Goal: Task Accomplishment & Management: Complete application form

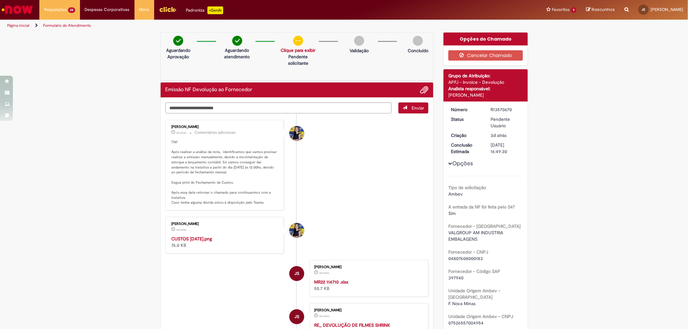
drag, startPoint x: 652, startPoint y: 96, endPoint x: 630, endPoint y: 86, distance: 24.4
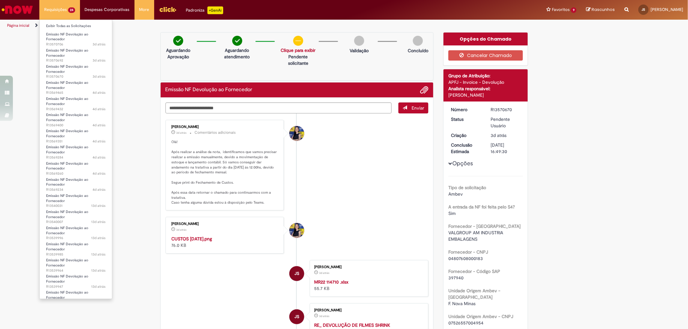
scroll to position [117, 0]
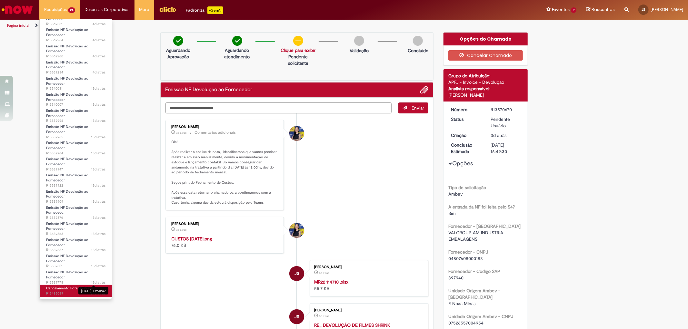
click at [86, 294] on span "24d atrás 24 dias atrás R13485089" at bounding box center [75, 293] width 59 height 5
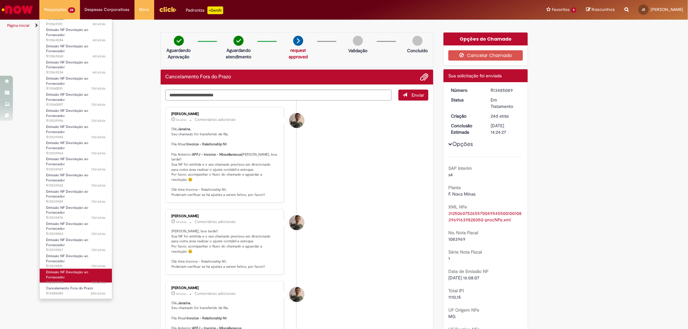
click at [67, 272] on span "Emissão NF Devolução ao Fornecedor" at bounding box center [67, 275] width 42 height 10
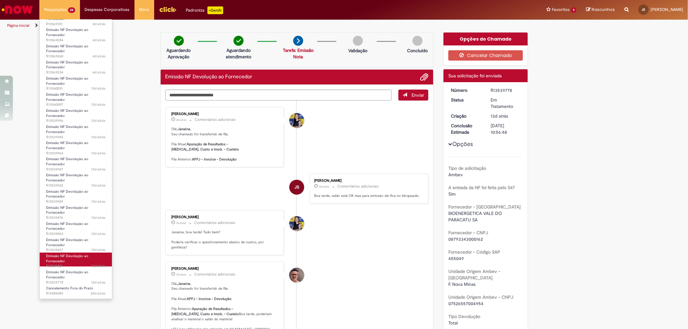
click at [78, 254] on span "Emissão NF Devolução ao Fornecedor" at bounding box center [67, 259] width 42 height 10
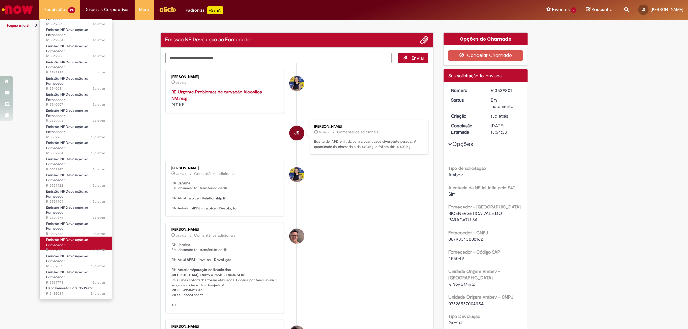
click at [78, 247] on link "Emissão NF Devolução ao Fornecedor 13d atrás 13 dias atrás R13539837" at bounding box center [76, 244] width 72 height 14
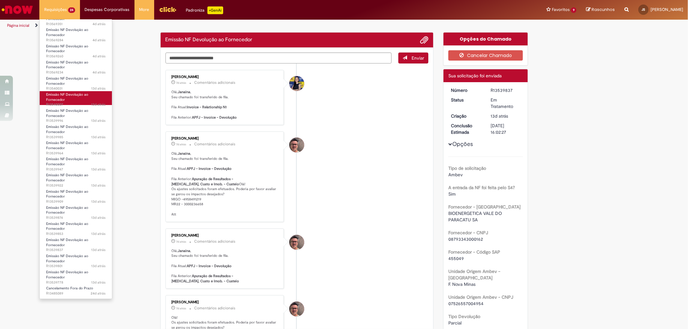
click at [85, 104] on span "13d atrás 13 dias atrás R13540007" at bounding box center [75, 104] width 59 height 5
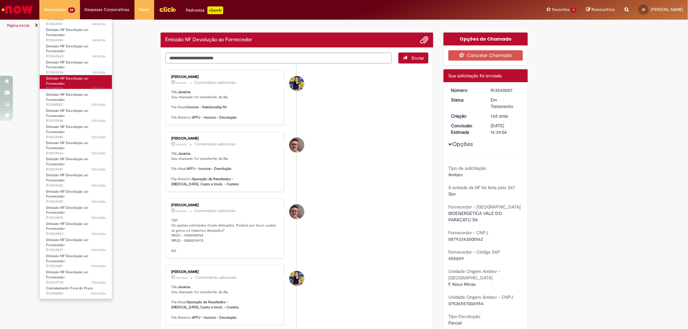
click at [83, 86] on link "Emissão NF Devolução ao Fornecedor 13d atrás 13 dias atrás R13540031" at bounding box center [76, 82] width 72 height 14
click at [85, 71] on span "4d atrás 4 dias atrás R13569234" at bounding box center [75, 72] width 59 height 5
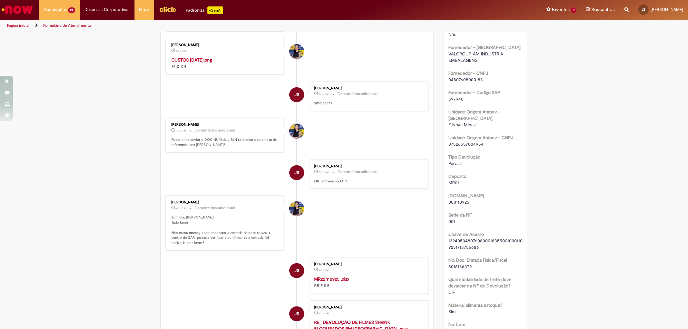
scroll to position [358, 0]
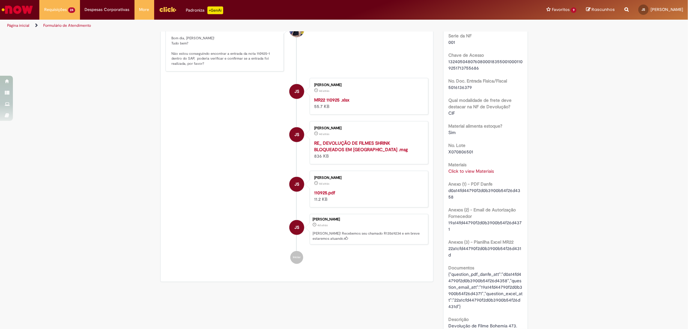
click at [486, 168] on link "Click to view Materiais" at bounding box center [471, 171] width 45 height 6
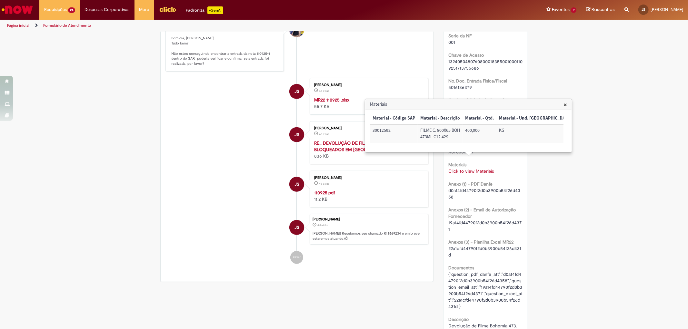
click at [380, 130] on td "30012592" at bounding box center [394, 134] width 48 height 18
copy td "30012592"
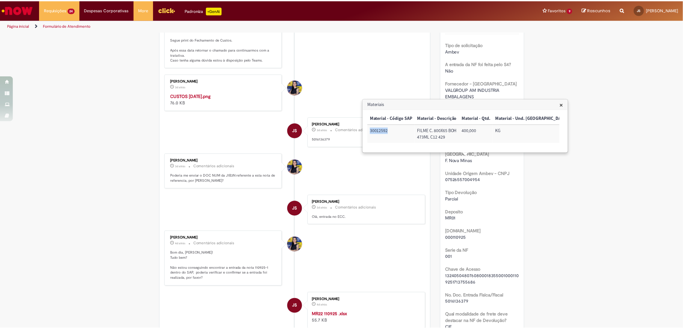
scroll to position [0, 0]
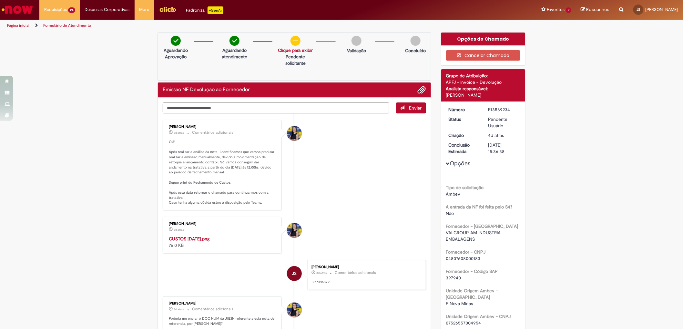
click at [387, 174] on li "[PERSON_NAME] 3d atrás 3 dias atrás Comentários adicionais Olá! Após realizar a…" at bounding box center [294, 165] width 263 height 91
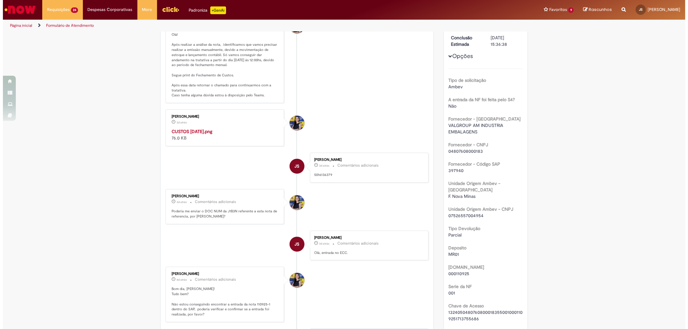
scroll to position [251, 0]
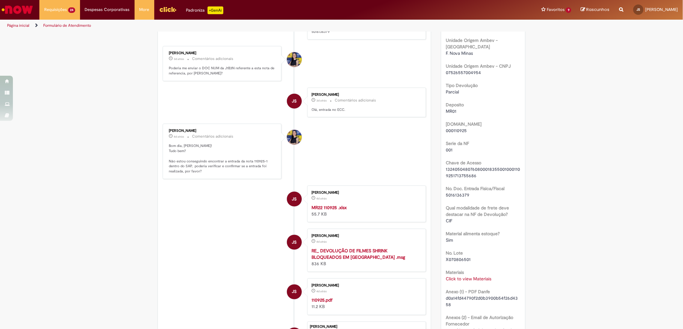
click at [486, 276] on link "Click to view Materiais" at bounding box center [468, 279] width 45 height 6
click at [486, 276] on link "Click to view Materiais" at bounding box center [471, 279] width 45 height 6
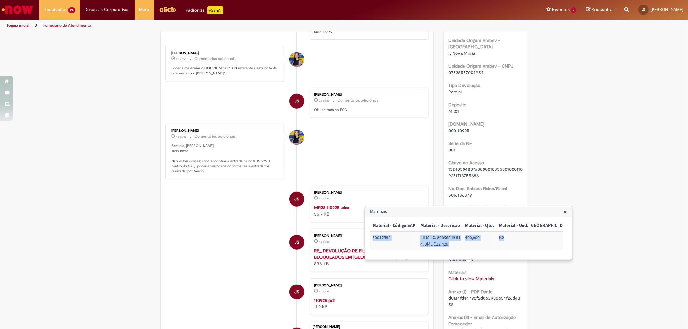
drag, startPoint x: 514, startPoint y: 240, endPoint x: 372, endPoint y: 244, distance: 142.3
click at [372, 244] on tr "30012592 FILME C. 800X65 BOH 473ML C12 429 400,000 KG" at bounding box center [498, 241] width 257 height 18
copy tr "30012592 FILME C. 800X65 BOH 473ML C12 429 400,000 KG"
click at [561, 41] on div "Verificar Código de Barras Aguardando Aprovação Aguardando atendimento Tarefa: …" at bounding box center [344, 203] width 688 height 842
drag, startPoint x: 495, startPoint y: 237, endPoint x: 461, endPoint y: 237, distance: 34.5
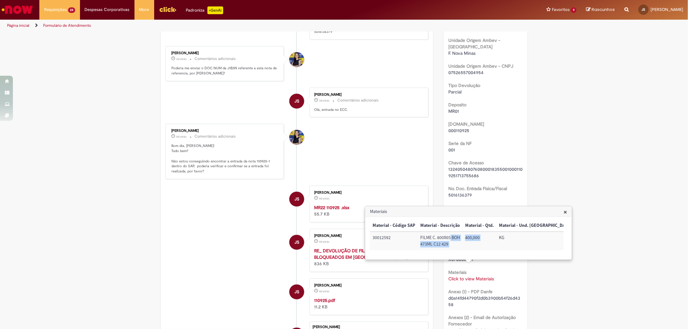
click at [461, 237] on tr "30012592 FILME C. 800X65 BOH 473ML C12 429 400,000 KG" at bounding box center [498, 241] width 257 height 18
drag, startPoint x: 371, startPoint y: 237, endPoint x: 504, endPoint y: 240, distance: 132.6
click at [504, 240] on tr "30012592 FILME C. 800X65 BOH 473ML C12 429 400,000 KG" at bounding box center [498, 241] width 257 height 18
copy tr "30012592 FILME C. 800X65 BOH 473ML C12 429 400,000 KG"
click at [95, 133] on div "Verificar Código de Barras Aguardando Aprovação Aguardando atendimento Tarefa: …" at bounding box center [344, 203] width 688 height 842
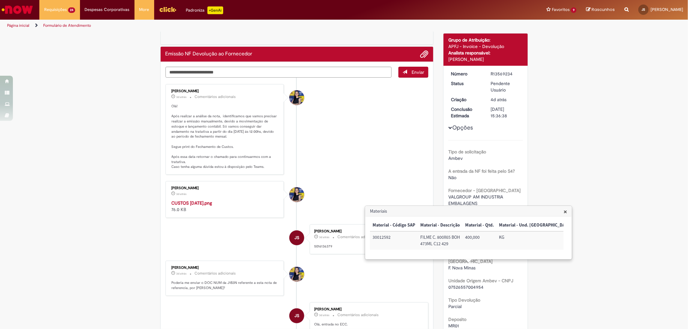
scroll to position [0, 0]
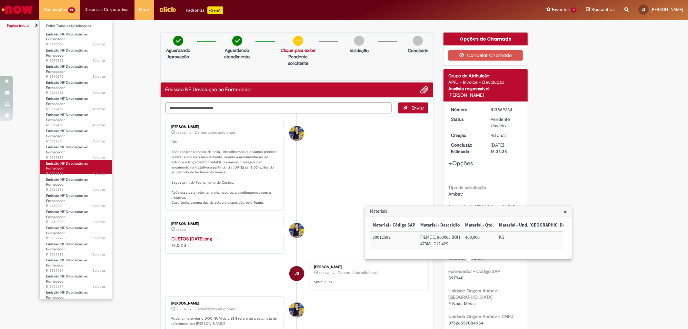
click at [70, 171] on span "4d atrás 4 dias atrás R13569260" at bounding box center [75, 173] width 59 height 5
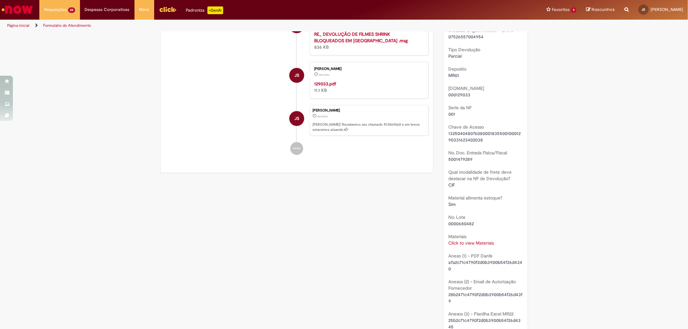
scroll to position [394, 0]
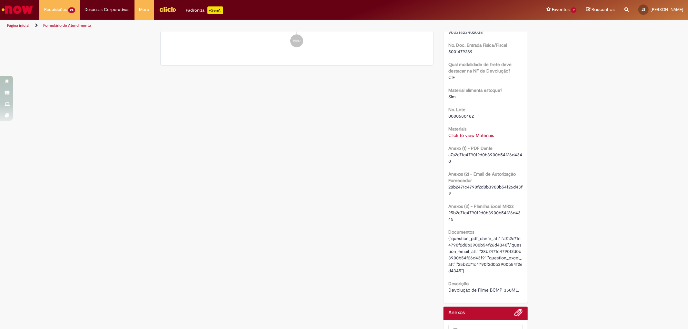
click at [478, 133] on link "Click to view Materiais" at bounding box center [471, 136] width 45 height 6
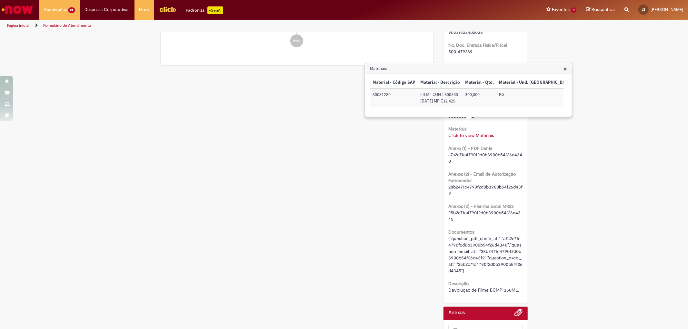
scroll to position [358, 0]
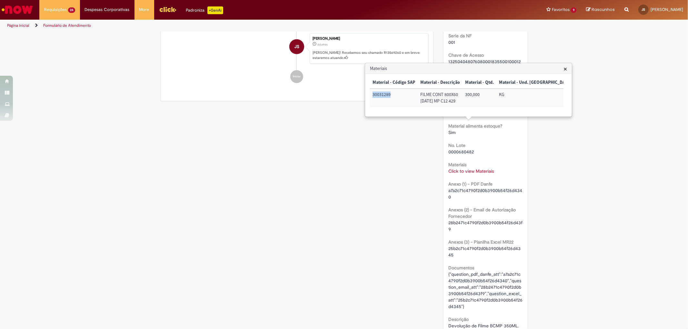
drag, startPoint x: 392, startPoint y: 95, endPoint x: 373, endPoint y: 95, distance: 19.0
click at [373, 95] on td "30031289" at bounding box center [394, 98] width 48 height 18
copy td "30031289"
click at [428, 103] on td "FILME CONT 800X60 [DATE] MP C12 429" at bounding box center [440, 98] width 45 height 18
drag, startPoint x: 462, startPoint y: 102, endPoint x: 429, endPoint y: 97, distance: 33.9
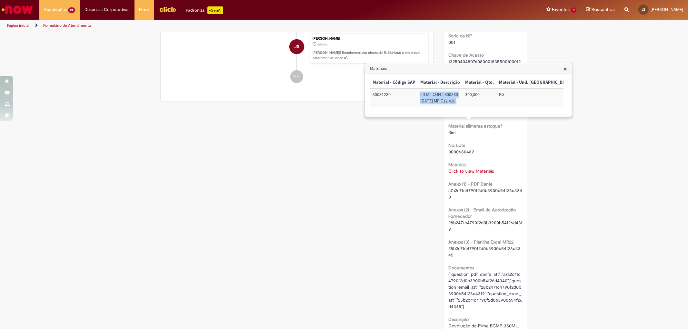
click at [420, 94] on tr "30031289 FILME CONT 800X60 [DATE] MP C12 429 300,000 KG" at bounding box center [498, 98] width 257 height 18
copy td "FILME CONT 800X60 [DATE] MP C12 429"
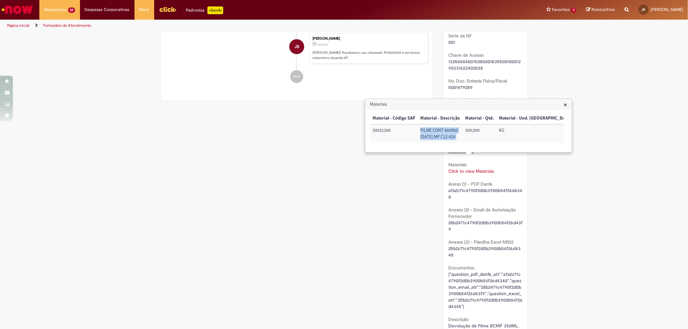
click at [419, 140] on td "FILME CONT 800X60 [DATE] MP C12 429" at bounding box center [440, 134] width 45 height 18
drag, startPoint x: 483, startPoint y: 130, endPoint x: 462, endPoint y: 130, distance: 21.0
click at [463, 130] on td "300,000" at bounding box center [480, 134] width 34 height 18
copy td "300,000"
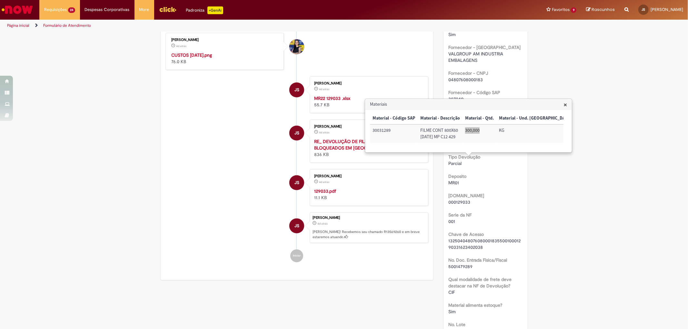
scroll to position [0, 0]
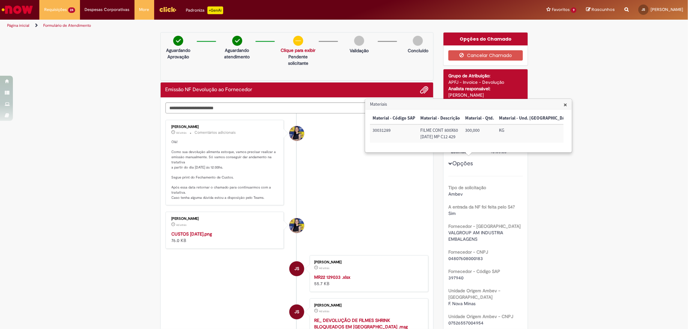
click at [562, 104] on h3 "Materiais" at bounding box center [469, 104] width 206 height 10
click at [565, 104] on span "×" at bounding box center [566, 104] width 4 height 9
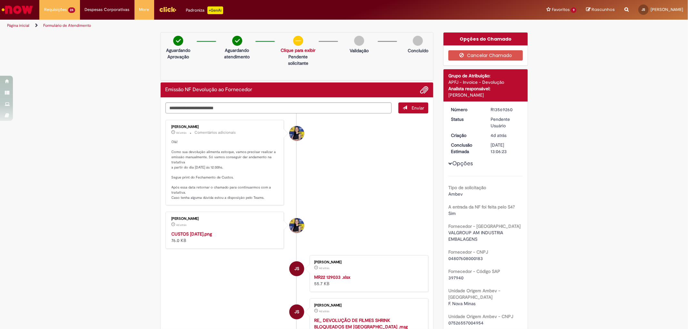
click at [492, 109] on div "R13569260" at bounding box center [506, 109] width 30 height 6
copy div "R13569260"
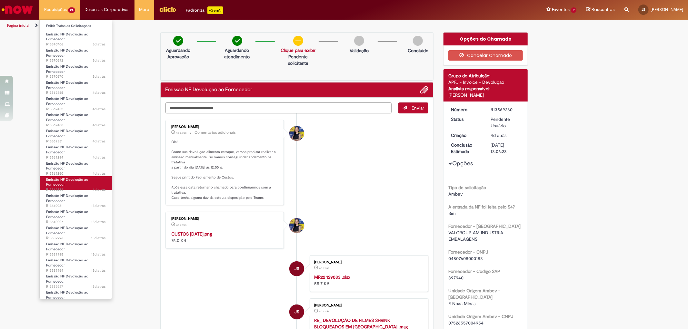
click at [68, 186] on link "Emissão NF Devolução ao Fornecedor 4d atrás 4 dias atrás R13569234" at bounding box center [76, 184] width 72 height 14
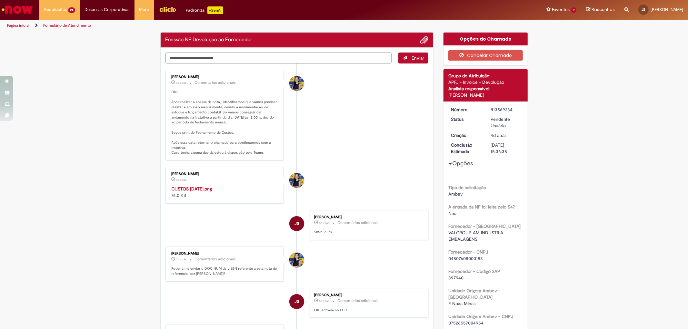
click at [496, 110] on div "R13569234" at bounding box center [506, 109] width 30 height 6
copy div "R13569234"
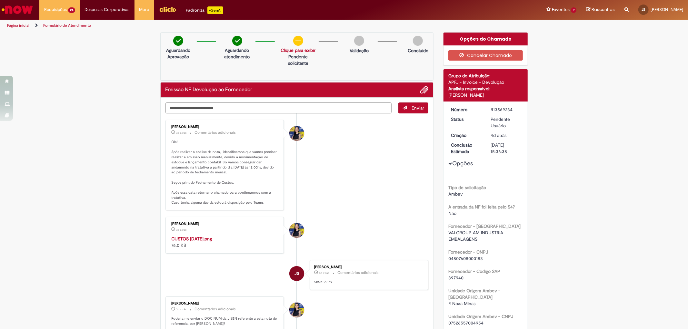
drag, startPoint x: 22, startPoint y: 121, endPoint x: 24, endPoint y: 118, distance: 3.5
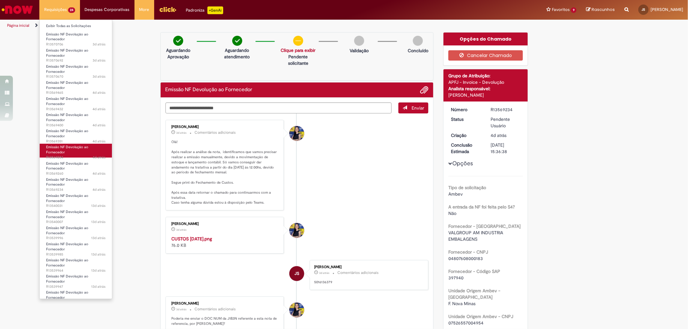
click at [70, 156] on span "4d atrás 4 dias atrás R13569284" at bounding box center [75, 157] width 59 height 5
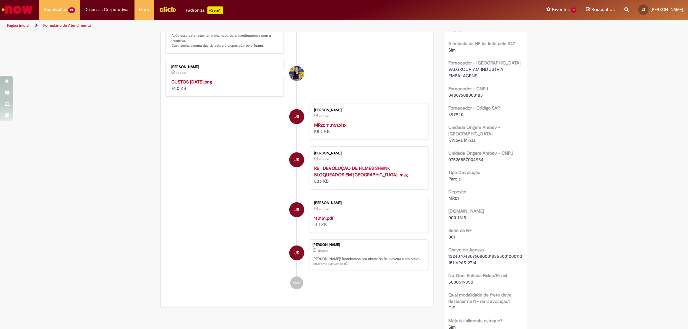
scroll to position [301, 0]
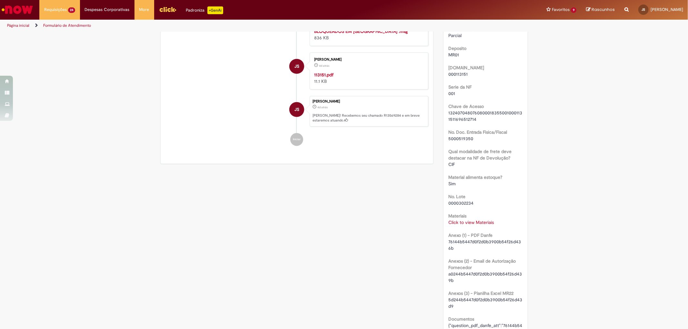
click at [481, 220] on link "Click to view Materiais" at bounding box center [471, 223] width 45 height 6
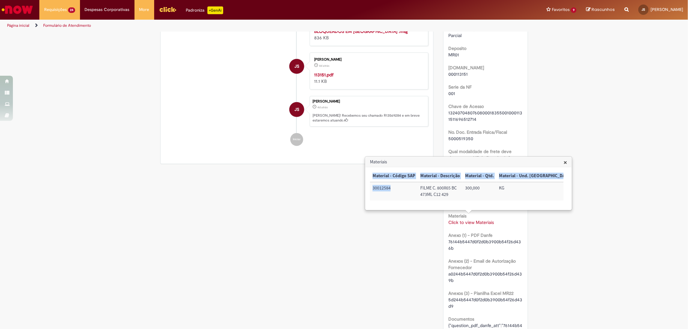
drag, startPoint x: 398, startPoint y: 187, endPoint x: 369, endPoint y: 185, distance: 28.5
click at [369, 185] on div "× Material - Código SAP Material - Descrição Material - Qtd. Material - Und. Me…" at bounding box center [469, 188] width 206 height 43
click at [377, 199] on td "30012584" at bounding box center [394, 191] width 48 height 18
drag, startPoint x: 391, startPoint y: 190, endPoint x: 372, endPoint y: 186, distance: 19.2
click at [372, 186] on td "30012584" at bounding box center [394, 191] width 48 height 18
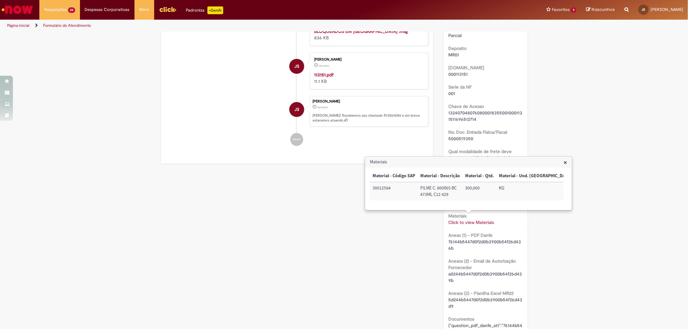
click at [354, 246] on div "Verificar Código de Barras Aguardando Aprovação Aguardando atendimento Tarefa: …" at bounding box center [345, 149] width 378 height 835
drag, startPoint x: 449, startPoint y: 195, endPoint x: 420, endPoint y: 186, distance: 29.4
click at [420, 186] on td "FILME C. 800X65 BC 473ML C12 429" at bounding box center [440, 191] width 45 height 18
copy td "FILME C. 800X65 BC 473ML C12 429"
click at [403, 192] on td "30012584" at bounding box center [394, 191] width 48 height 18
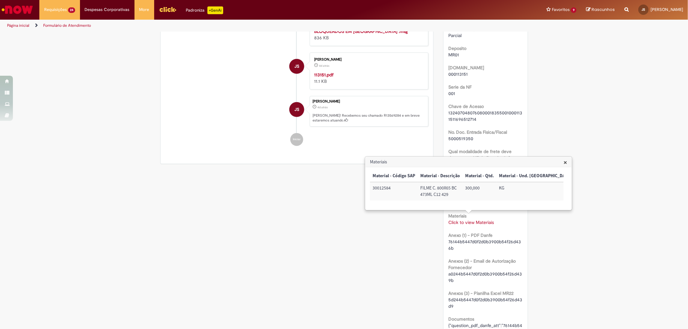
click at [328, 262] on div "Verificar Código de Barras Aguardando Aprovação Aguardando atendimento Tarefa: …" at bounding box center [345, 149] width 378 height 835
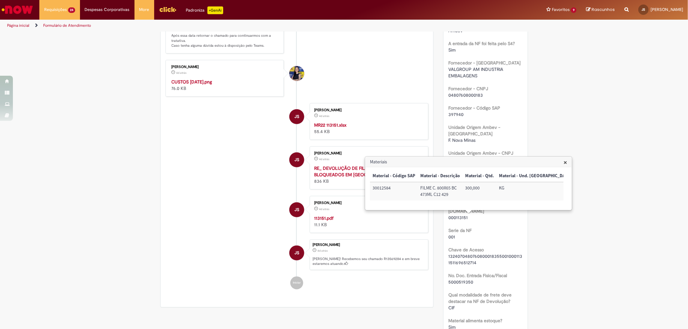
scroll to position [0, 0]
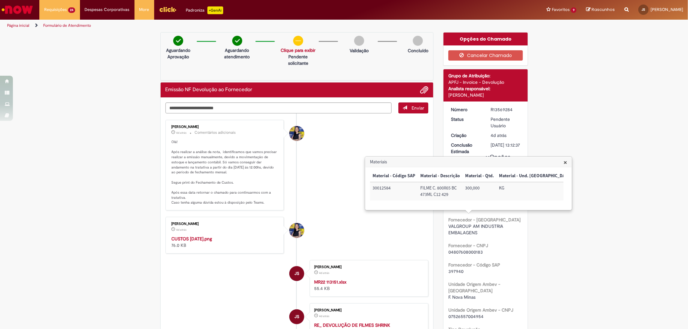
click at [491, 109] on div "R13569284" at bounding box center [506, 109] width 30 height 6
copy div "R13569284"
drag, startPoint x: 67, startPoint y: 150, endPoint x: 68, endPoint y: 144, distance: 6.2
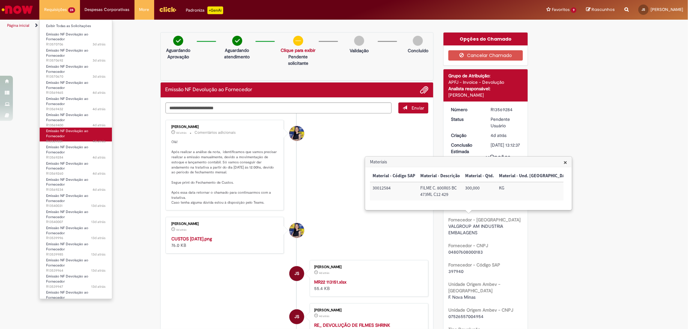
click at [76, 140] on span "4d atrás 4 dias atrás R13569351" at bounding box center [75, 141] width 59 height 5
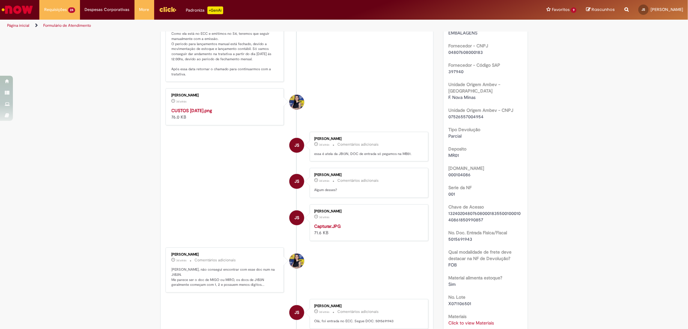
scroll to position [350, 0]
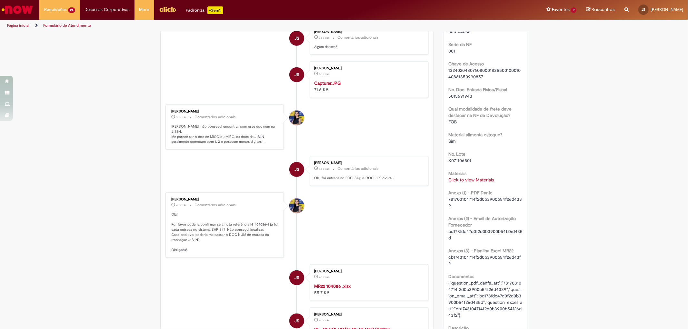
click at [482, 177] on div "Click to view Materiais Click to view Materiais" at bounding box center [486, 180] width 75 height 6
click at [468, 177] on link "Click to view Materiais" at bounding box center [471, 180] width 45 height 6
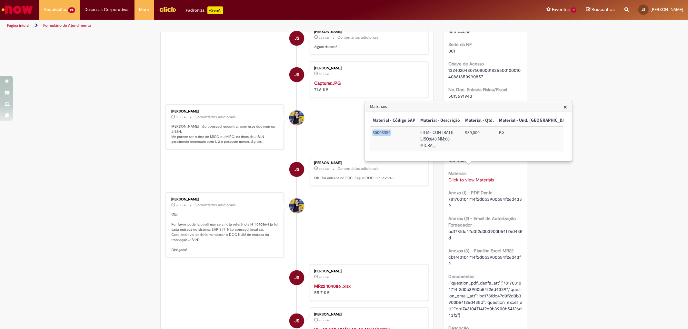
drag, startPoint x: 393, startPoint y: 134, endPoint x: 372, endPoint y: 133, distance: 20.7
click at [372, 133] on td "30003356" at bounding box center [394, 139] width 48 height 25
click at [425, 150] on td "FILME CONTRATIL LISO;840 MM;60 MICRA;;;" at bounding box center [440, 139] width 45 height 25
drag, startPoint x: 440, startPoint y: 147, endPoint x: 421, endPoint y: 131, distance: 24.9
click at [421, 131] on td "FILME CONTRATIL LISO;840 MM;60 MICRA;;;" at bounding box center [440, 139] width 45 height 25
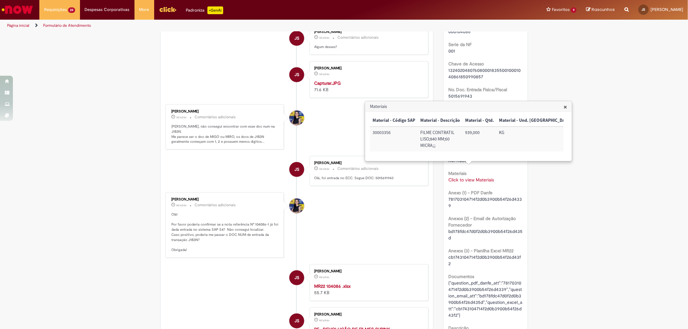
click at [402, 144] on td "30003356" at bounding box center [394, 139] width 48 height 25
click at [581, 34] on div "Verificar Código de Barras Aguardando Aprovação Aguardando atendimento Tarefa: …" at bounding box center [344, 121] width 688 height 878
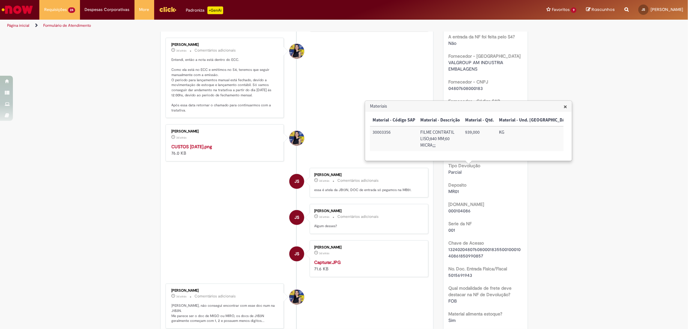
click at [564, 109] on span "×" at bounding box center [566, 106] width 4 height 9
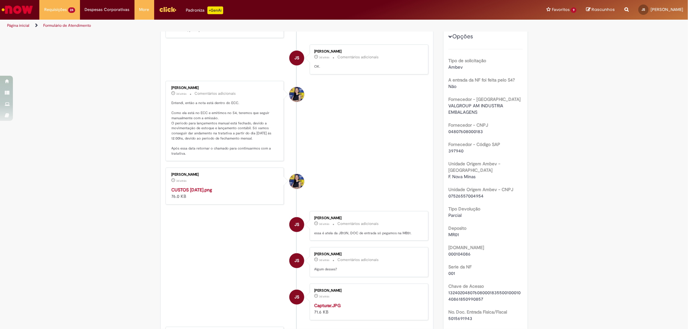
scroll to position [0, 0]
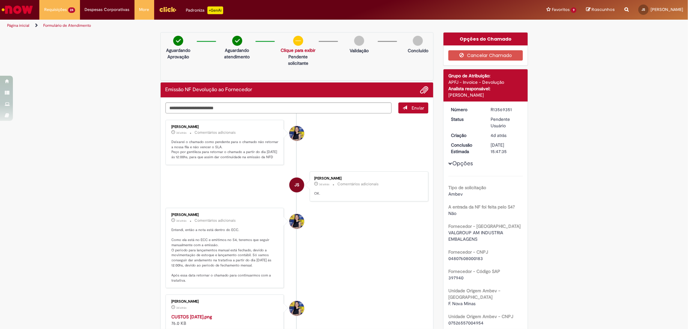
click at [495, 108] on div "R13569351" at bounding box center [506, 109] width 30 height 6
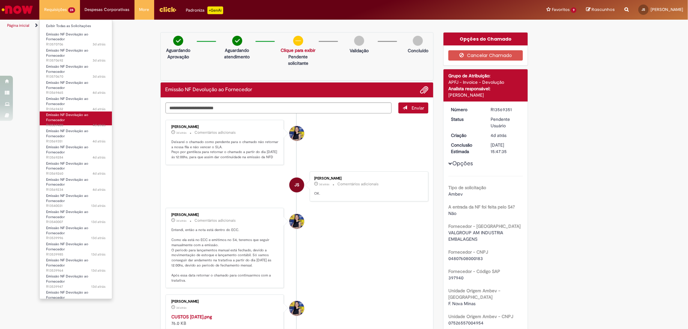
click at [74, 118] on link "Emissão NF Devolução ao Fornecedor 4d atrás 4 dias atrás R13569400" at bounding box center [76, 119] width 72 height 14
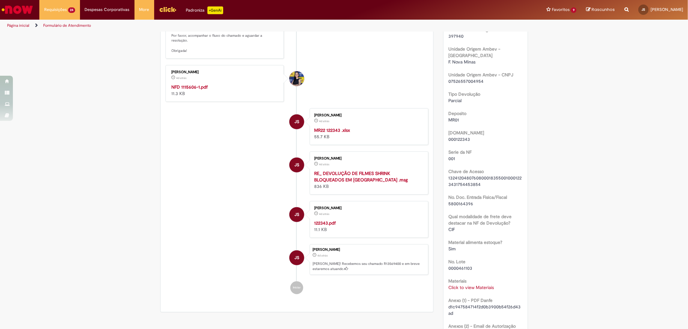
scroll to position [324, 0]
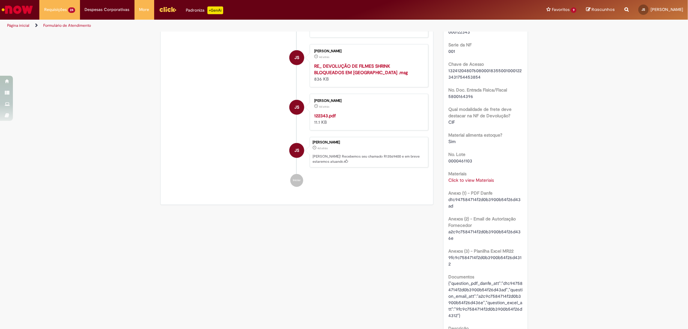
click at [476, 180] on link "Click to view Materiais" at bounding box center [471, 180] width 45 height 6
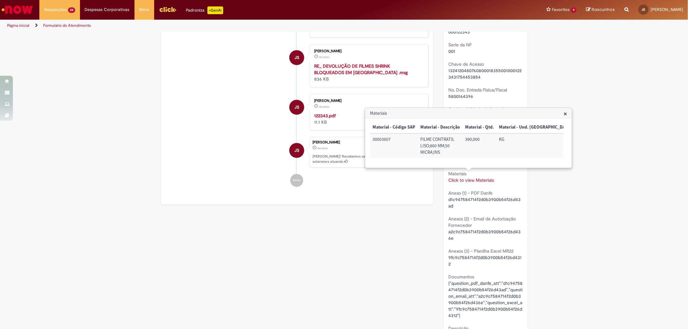
click at [385, 138] on td "30003607" at bounding box center [394, 146] width 48 height 25
click at [423, 157] on td "FILME CONTRATIL LISO;860 MM;50 MICRA;INS" at bounding box center [440, 146] width 45 height 25
drag, startPoint x: 440, startPoint y: 154, endPoint x: 418, endPoint y: 140, distance: 26.5
click at [418, 140] on td "FILME CONTRATIL LISO;860 MM;50 MICRA;INS" at bounding box center [440, 146] width 45 height 25
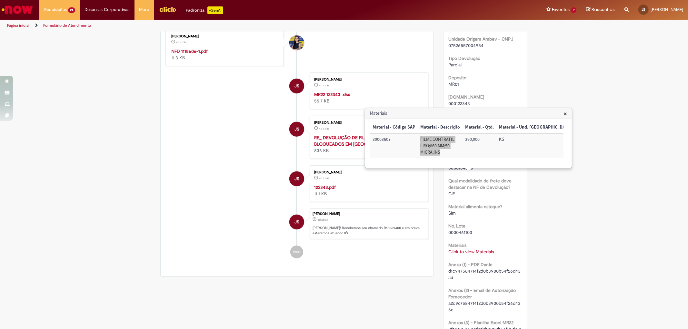
scroll to position [180, 0]
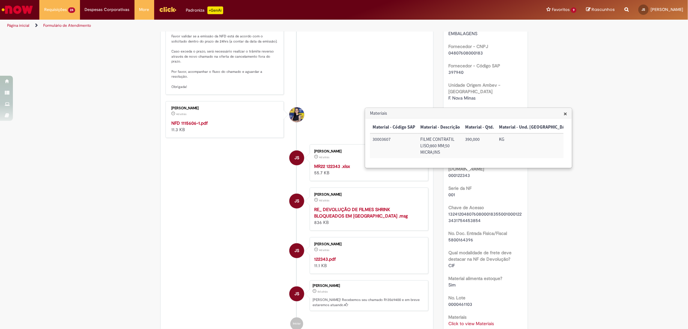
click at [140, 214] on div "Verificar Código de Barras Aguardando Aprovação Aguardando atendimento Tarefa: …" at bounding box center [344, 257] width 688 height 810
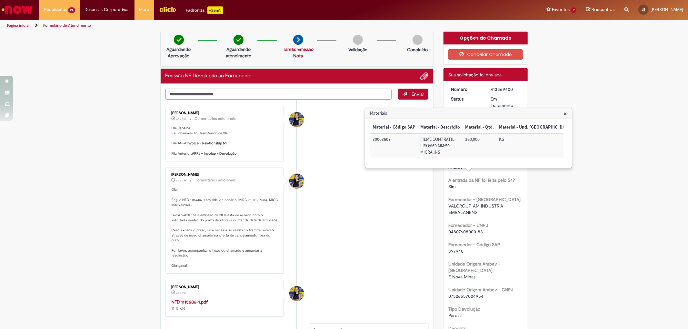
click at [567, 114] on span "×" at bounding box center [566, 113] width 4 height 9
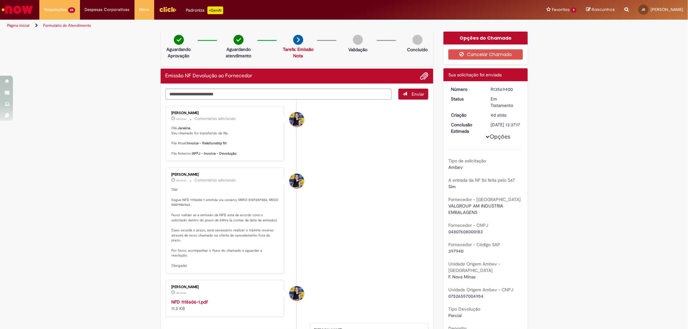
scroll to position [323, 0]
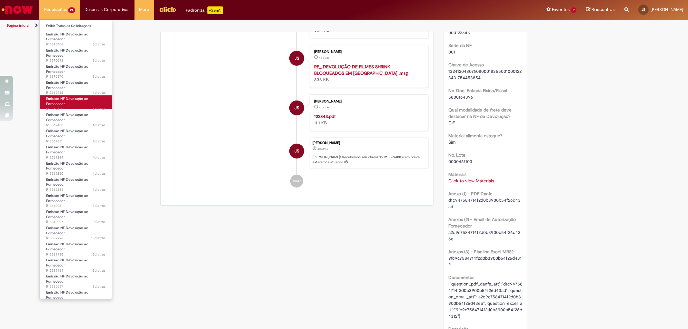
click at [75, 106] on link "Emissão NF Devolução ao Fornecedor 4d atrás 4 dias atrás R13569432" at bounding box center [76, 103] width 72 height 14
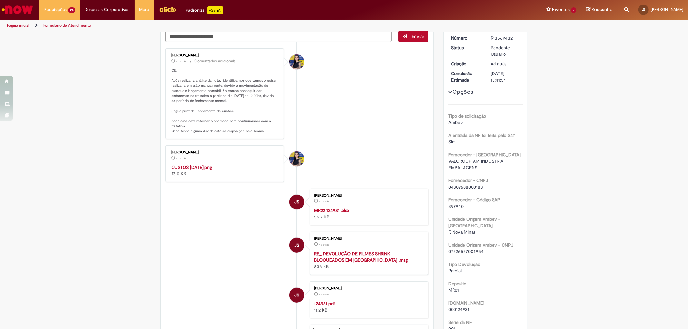
scroll to position [251, 0]
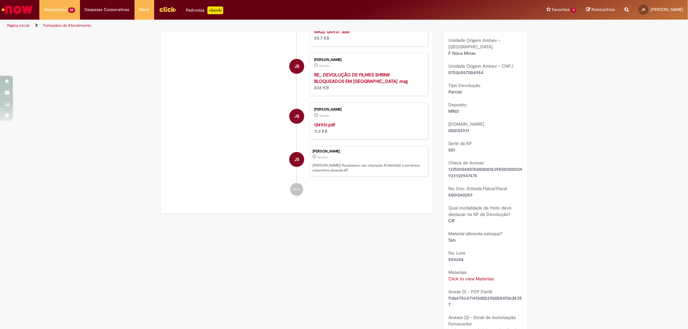
click at [487, 276] on link "Click to view Materiais" at bounding box center [471, 279] width 45 height 6
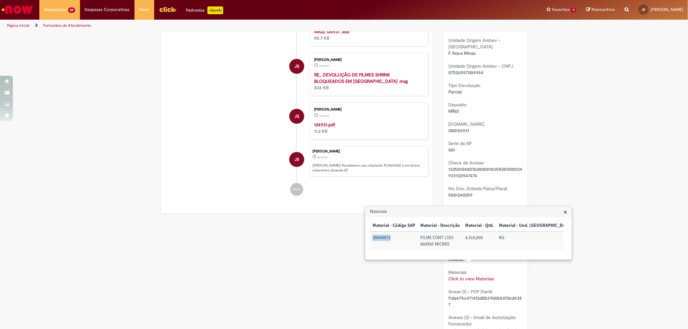
drag, startPoint x: 382, startPoint y: 238, endPoint x: 372, endPoint y: 238, distance: 9.7
click at [372, 238] on td "30004672" at bounding box center [394, 241] width 48 height 18
click at [441, 246] on td "FILME CONT LISO 860X45 MICRAS" at bounding box center [440, 241] width 45 height 18
drag, startPoint x: 451, startPoint y: 245, endPoint x: 420, endPoint y: 239, distance: 31.3
click at [420, 239] on td "FILME CONT LISO 860X45 MICRAS" at bounding box center [440, 241] width 45 height 18
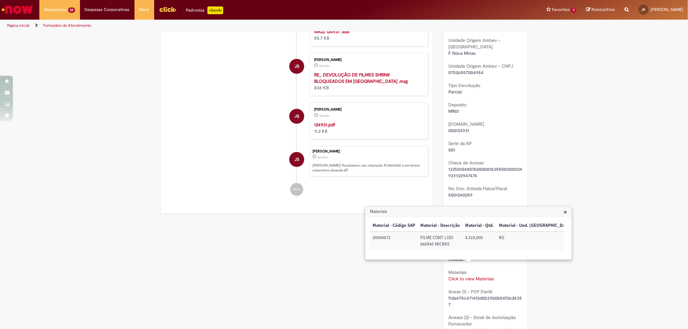
click at [432, 191] on div "Verificar Código de Barras Aguardando Aprovação Aguardando atendimento Tarefa: …" at bounding box center [297, 0] width 283 height 436
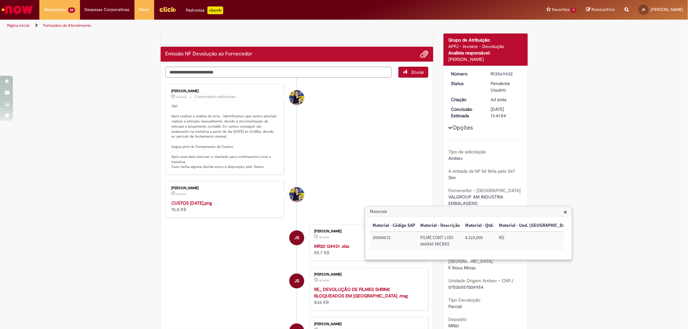
scroll to position [0, 0]
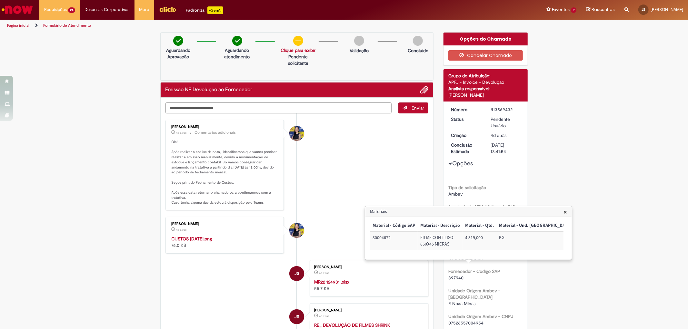
click at [496, 107] on div "R13569432" at bounding box center [506, 109] width 30 height 6
click at [496, 107] on div "R13569432" at bounding box center [503, 109] width 30 height 6
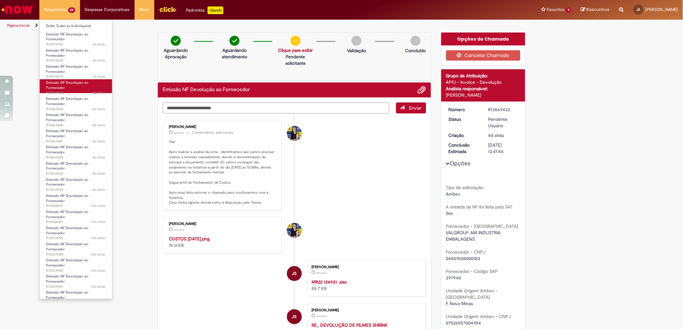
click at [68, 92] on span "4d atrás 4 dias atrás R13569465" at bounding box center [75, 92] width 59 height 5
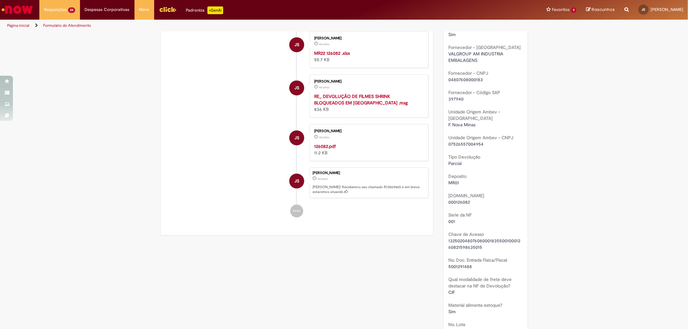
scroll to position [229, 0]
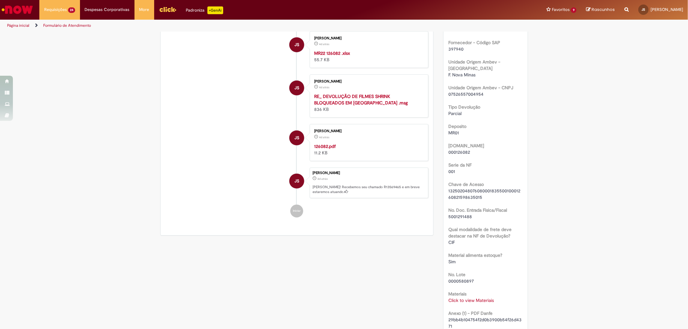
click at [486, 298] on link "Click to view Materiais" at bounding box center [471, 301] width 45 height 6
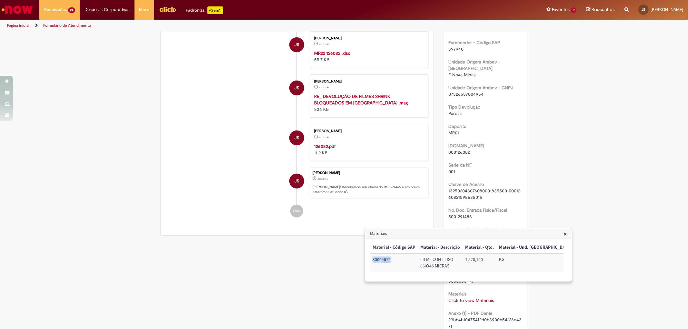
drag, startPoint x: 394, startPoint y: 262, endPoint x: 373, endPoint y: 258, distance: 21.6
click at [373, 258] on td "30004672" at bounding box center [394, 263] width 48 height 18
click at [420, 272] on td "FILME CONT LISO 860X45 MICRAS" at bounding box center [440, 263] width 45 height 18
drag, startPoint x: 447, startPoint y: 268, endPoint x: 443, endPoint y: 267, distance: 4.1
click at [443, 267] on td "FILME CONT LISO 860X45 MICRAS" at bounding box center [440, 263] width 45 height 18
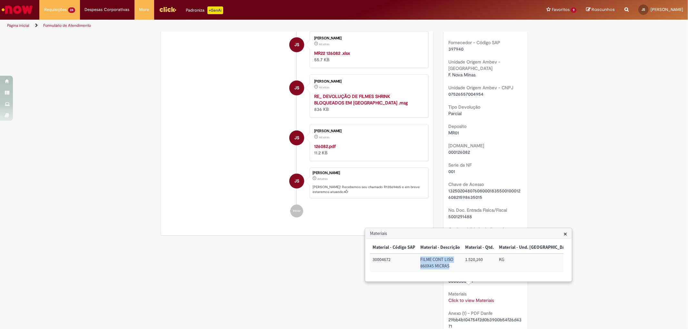
drag, startPoint x: 452, startPoint y: 267, endPoint x: 418, endPoint y: 259, distance: 35.7
click at [418, 259] on td "FILME CONT LISO 860X45 MICRAS" at bounding box center [440, 263] width 45 height 18
click at [421, 269] on td "FILME CONT LISO 860X45 MICRAS" at bounding box center [440, 263] width 45 height 18
drag, startPoint x: 480, startPoint y: 260, endPoint x: 470, endPoint y: 261, distance: 10.3
click at [469, 261] on td "1.520,160" at bounding box center [480, 263] width 34 height 18
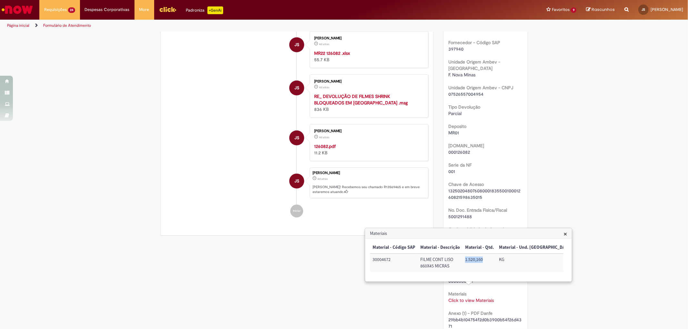
drag, startPoint x: 482, startPoint y: 260, endPoint x: 463, endPoint y: 258, distance: 18.5
click at [463, 258] on td "1.520,160" at bounding box center [480, 263] width 34 height 18
click at [385, 25] on li "[PERSON_NAME] 4d atrás 4 dias atrás CUSTOS [DATE].png 76.0 KB" at bounding box center [297, 6] width 263 height 37
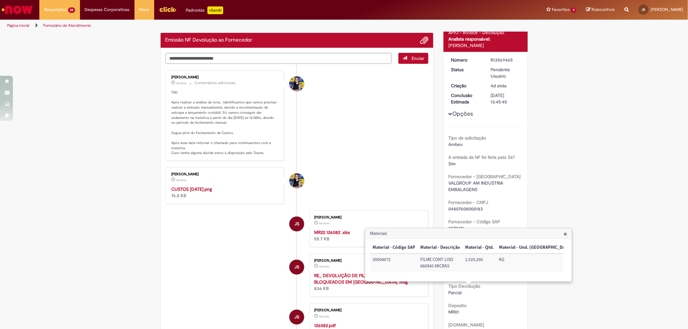
click at [501, 59] on div "R13569465" at bounding box center [506, 60] width 30 height 6
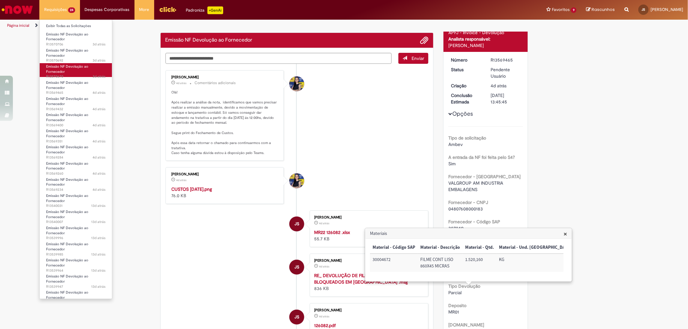
click at [73, 75] on span "3d atrás 3 dias atrás R13570670" at bounding box center [75, 76] width 59 height 5
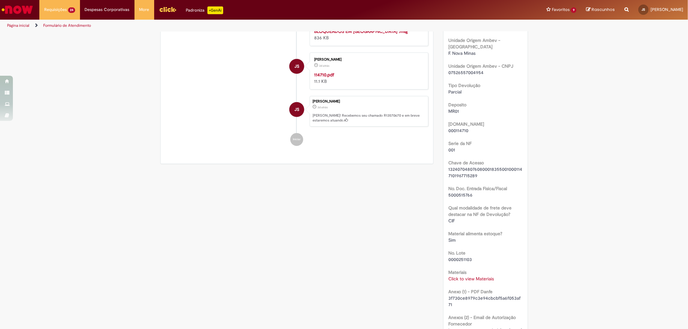
scroll to position [301, 0]
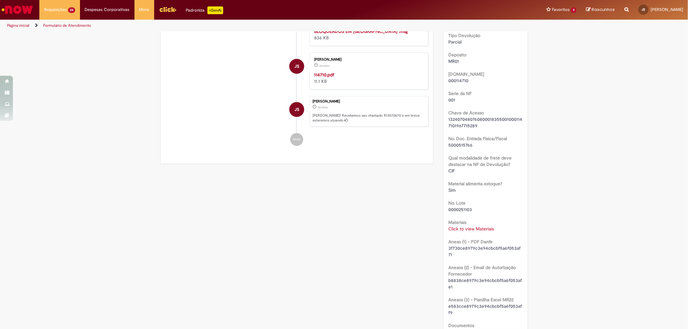
click at [481, 226] on link "Click to view Materiais" at bounding box center [471, 229] width 45 height 6
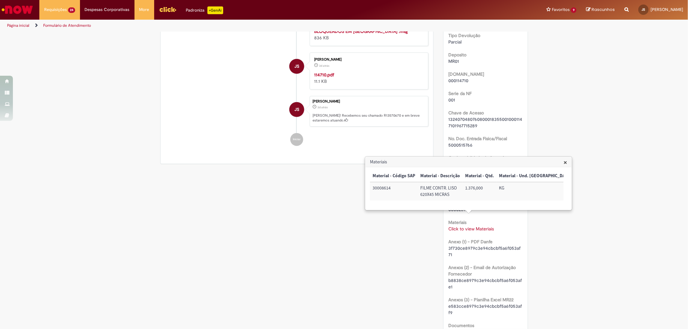
click at [387, 187] on td "30008614" at bounding box center [394, 191] width 48 height 18
click at [426, 201] on div "Material - Código SAP Material - Descrição Material - Qtd. Material - Und. Medi…" at bounding box center [467, 188] width 194 height 37
drag, startPoint x: 455, startPoint y: 195, endPoint x: 421, endPoint y: 189, distance: 34.4
click at [421, 189] on td "FILME CONTR. LISO 620X45 MICRAS" at bounding box center [440, 191] width 45 height 18
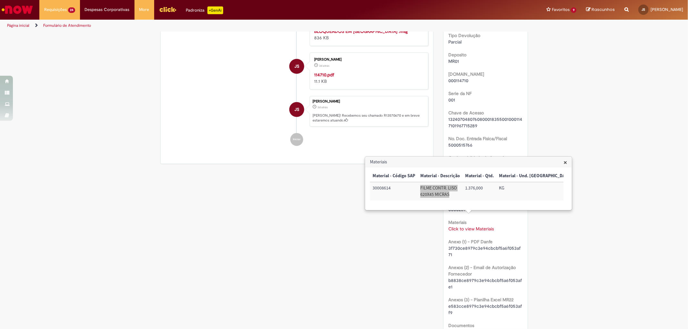
scroll to position [86, 0]
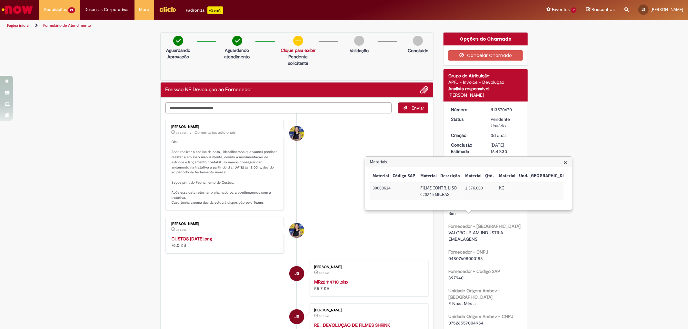
click at [501, 109] on div "R13570670" at bounding box center [506, 109] width 30 height 6
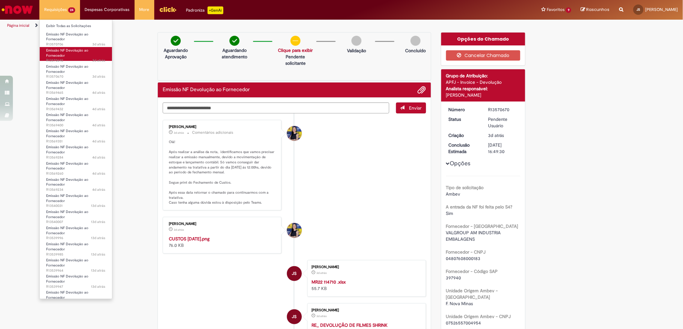
click at [65, 60] on span "3d atrás 3 dias atrás R13570692" at bounding box center [75, 60] width 59 height 5
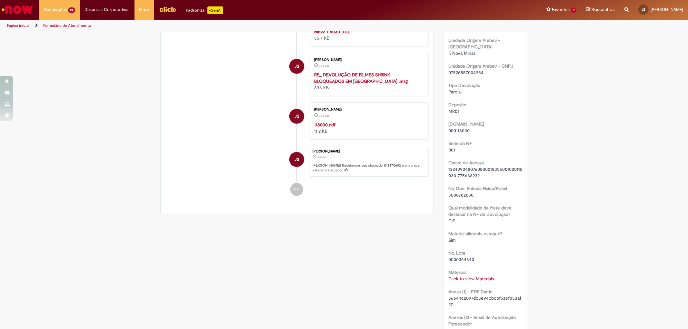
scroll to position [430, 0]
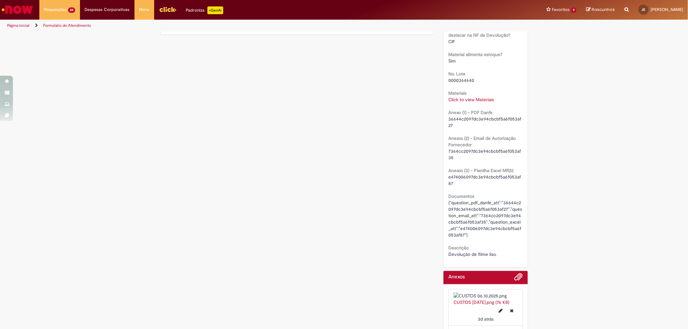
click at [482, 97] on link "Click to view Materiais" at bounding box center [471, 100] width 45 height 6
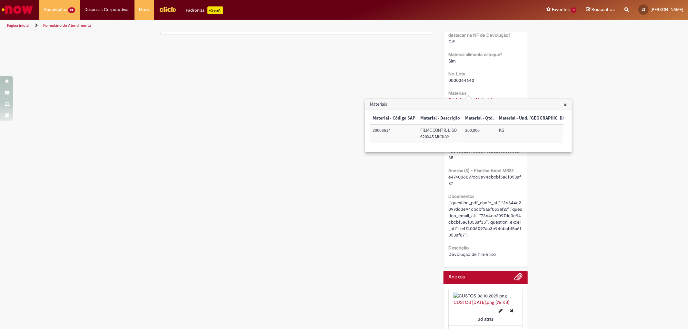
click at [388, 129] on td "30008614" at bounding box center [394, 134] width 48 height 18
click at [426, 139] on td "FILME CONTR. LISO 620X45 MICRAS" at bounding box center [440, 134] width 45 height 18
drag, startPoint x: 450, startPoint y: 137, endPoint x: 420, endPoint y: 130, distance: 30.9
click at [420, 130] on td "FILME CONTR. LISO 620X45 MICRAS" at bounding box center [440, 134] width 45 height 18
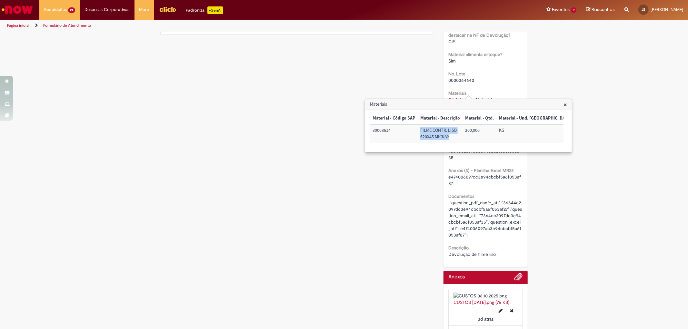
click at [411, 138] on td "30008614" at bounding box center [394, 134] width 48 height 18
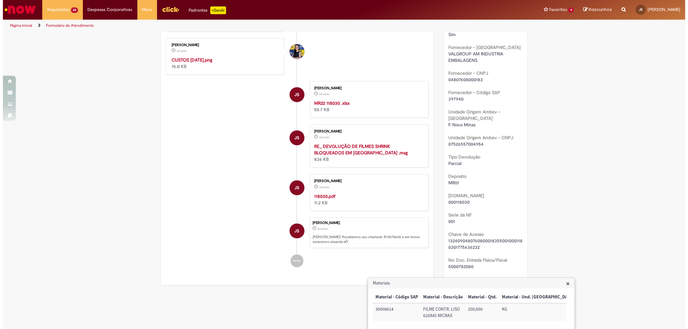
scroll to position [0, 0]
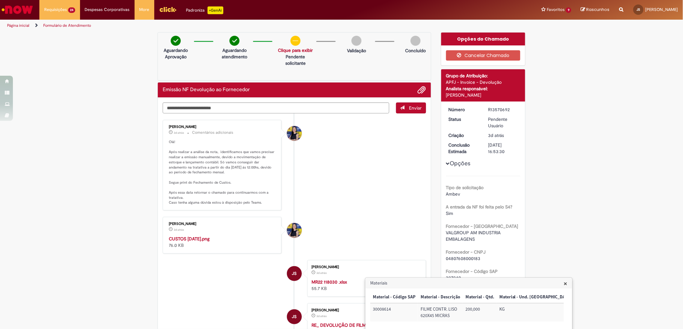
click at [499, 106] on div "R13570692" at bounding box center [503, 109] width 30 height 6
click at [500, 108] on div "R13570692" at bounding box center [503, 109] width 30 height 6
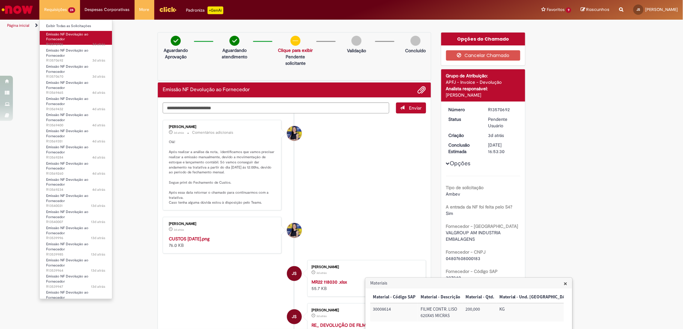
click at [68, 41] on link "Emissão NF Devolução ao Fornecedor 3d atrás 3 dias atrás R13570706" at bounding box center [76, 38] width 72 height 14
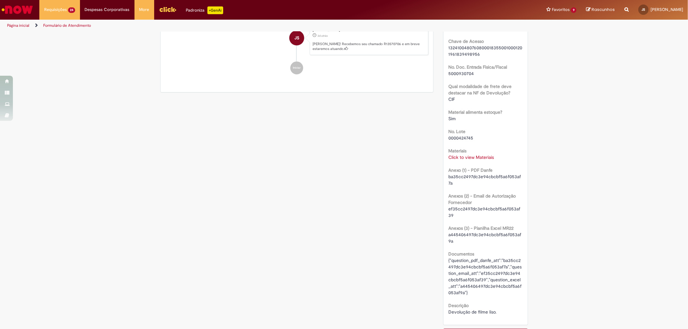
scroll to position [337, 0]
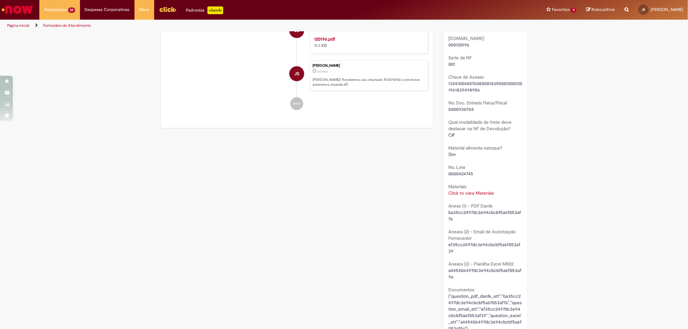
click at [472, 190] on link "Click to view Materiais" at bounding box center [471, 193] width 45 height 6
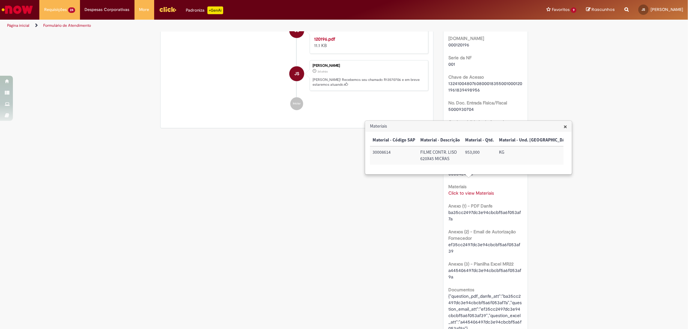
click at [385, 150] on td "30008614" at bounding box center [394, 155] width 48 height 18
click at [421, 163] on td "FILME CONTR. LISO 620X45 MICRAS" at bounding box center [440, 155] width 45 height 18
drag, startPoint x: 452, startPoint y: 159, endPoint x: 420, endPoint y: 152, distance: 33.2
click at [420, 152] on td "FILME CONTR. LISO 620X45 MICRAS" at bounding box center [440, 155] width 45 height 18
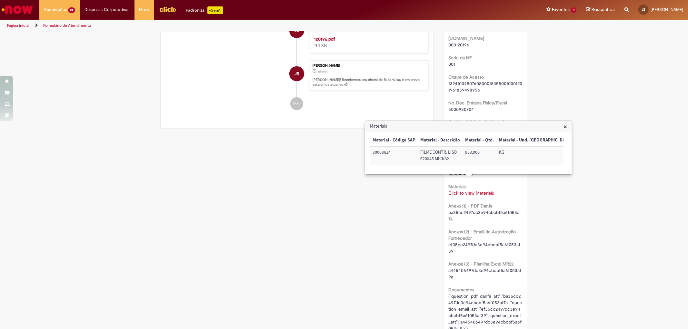
click at [399, 153] on td "30008614" at bounding box center [394, 155] width 48 height 18
click at [387, 227] on div "Verificar Código de Barras Aguardando Aprovação Aguardando atendimento Tarefa: …" at bounding box center [345, 117] width 378 height 842
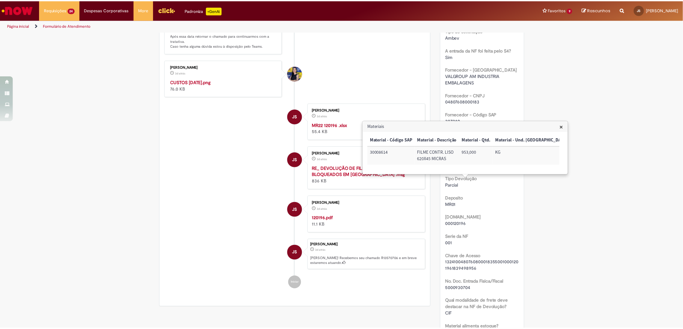
scroll to position [14, 0]
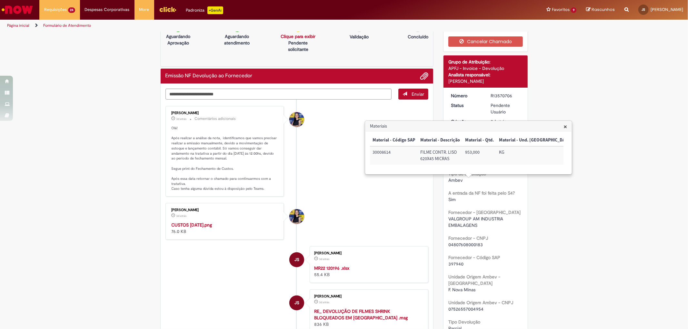
click at [496, 97] on div "R13570706" at bounding box center [506, 96] width 30 height 6
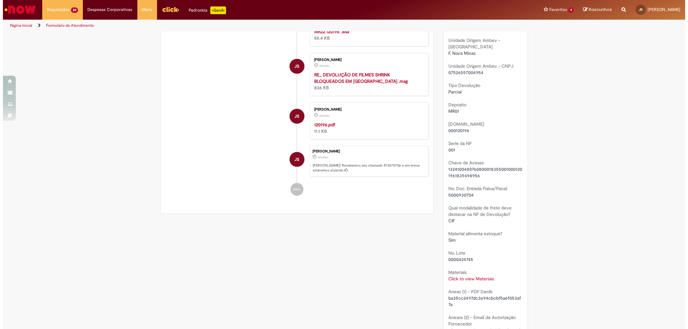
scroll to position [287, 0]
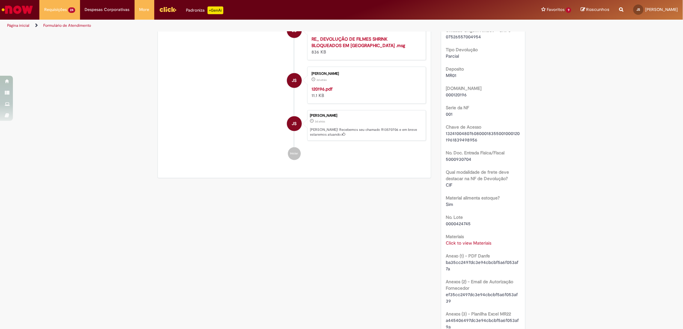
click at [482, 240] on link "Click to view Materiais" at bounding box center [468, 243] width 45 height 6
click at [481, 240] on link "Click to view Materiais" at bounding box center [471, 243] width 45 height 6
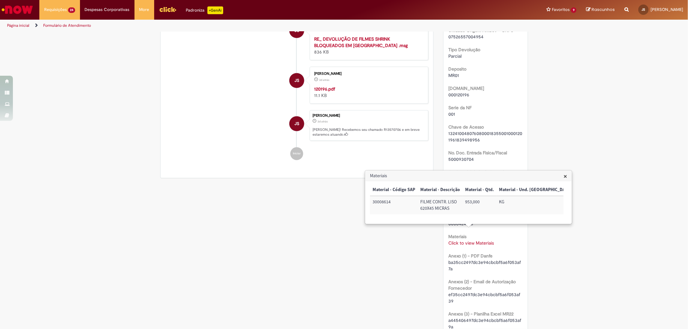
click at [572, 128] on div "Verificar Código de Barras Aguardando Aprovação Aguardando atendimento Tarefa: …" at bounding box center [344, 167] width 688 height 842
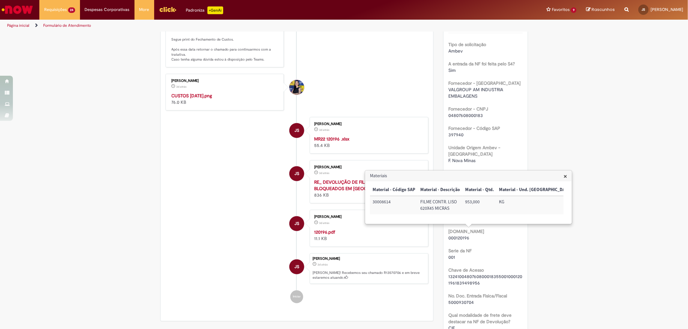
scroll to position [107, 0]
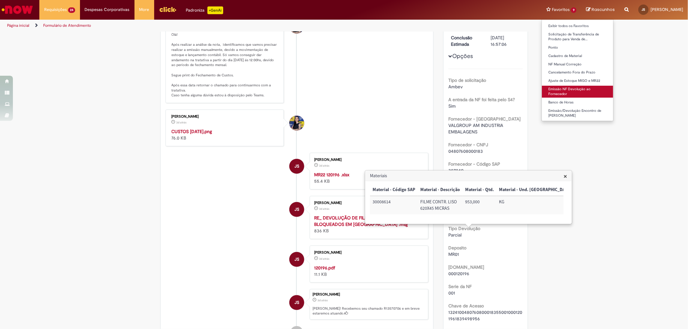
click at [566, 90] on link "Emissão NF Devolução ao Fornecedor" at bounding box center [577, 92] width 71 height 12
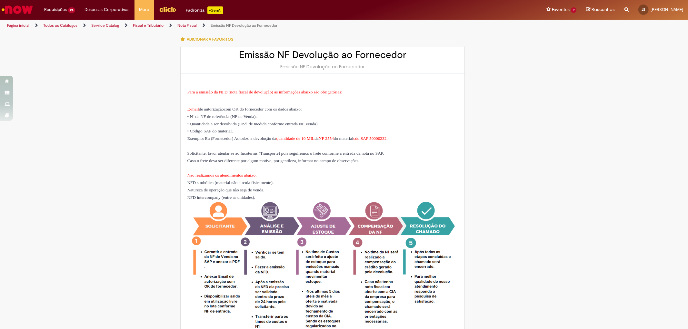
type input "********"
type input "**********"
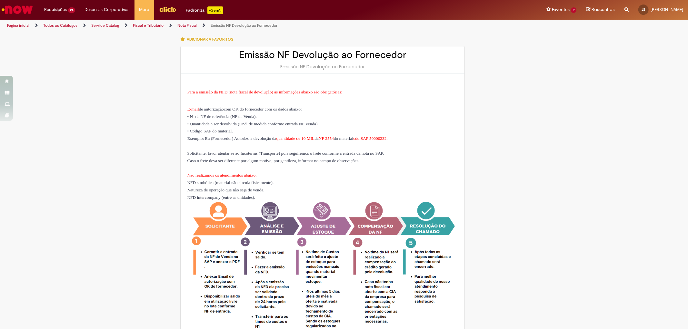
type input "****"
type input "**********"
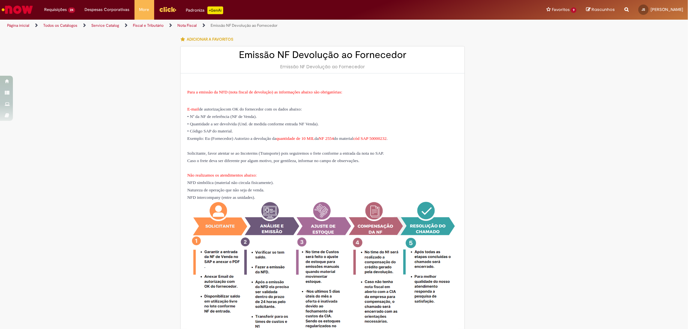
type input "**********"
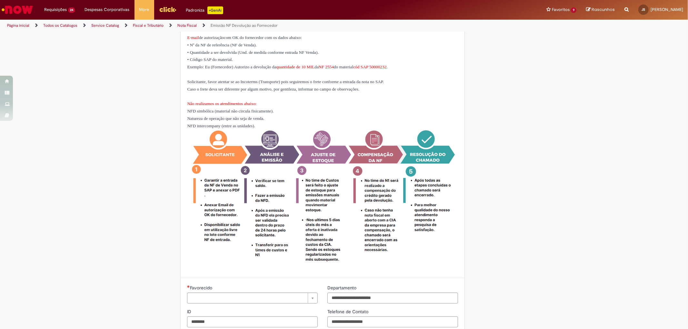
type input "**********"
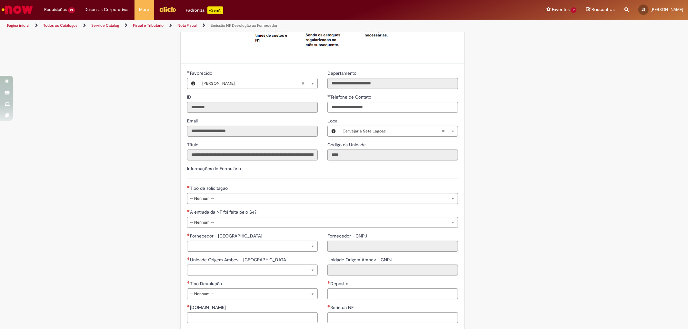
scroll to position [323, 0]
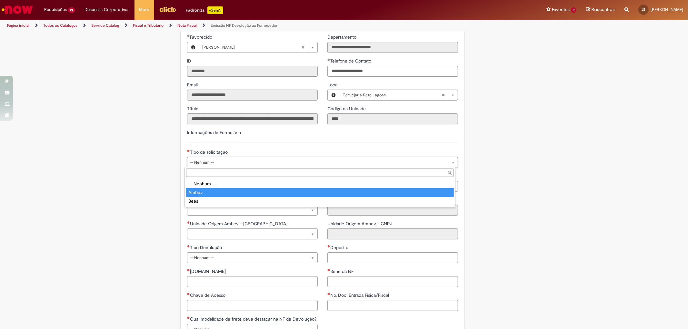
type input "*****"
select select "*****"
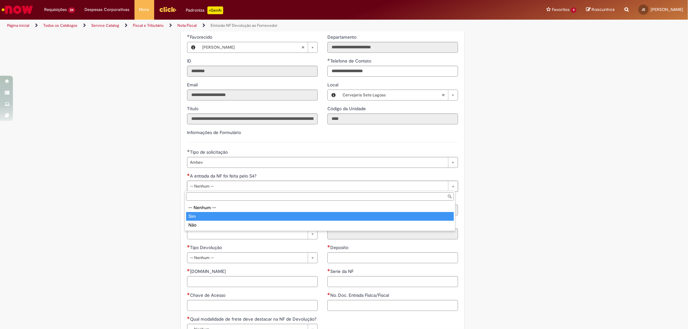
type input "***"
select select "***"
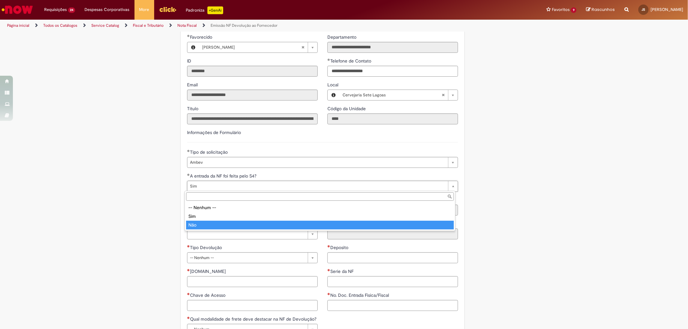
type input "***"
select select "**"
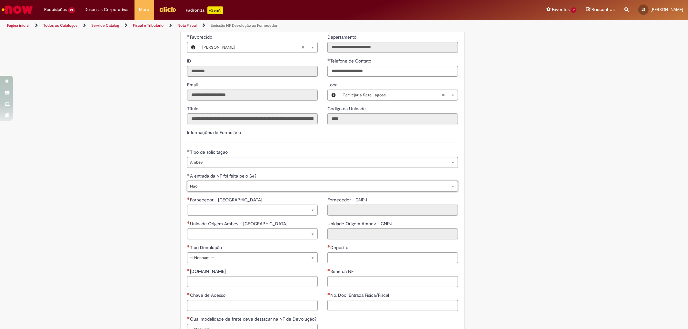
scroll to position [0, 7]
click at [140, 217] on div "LupiAssist +GenAI Digite a sua dúvida ou escolha uma opção a seguir ****** Oi, …" at bounding box center [344, 138] width 688 height 857
click at [510, 132] on div "Adicionar a Favoritos Emissão NF Devolução ao Fornecedor Emissão NF Devolução a…" at bounding box center [345, 138] width 378 height 856
type input "*******"
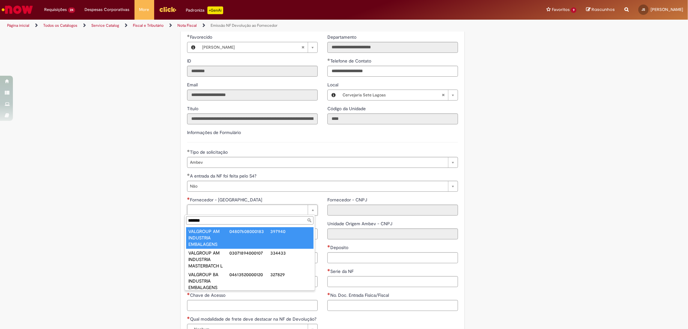
type input "**********"
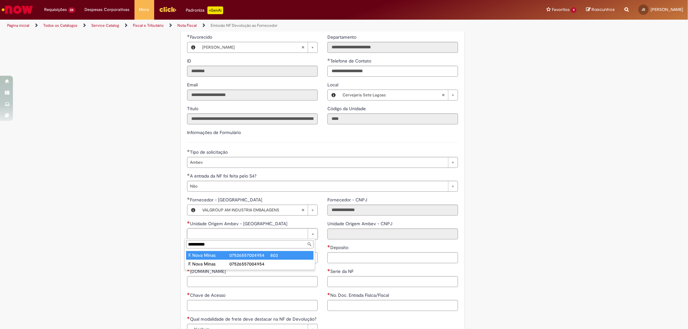
type input "**********"
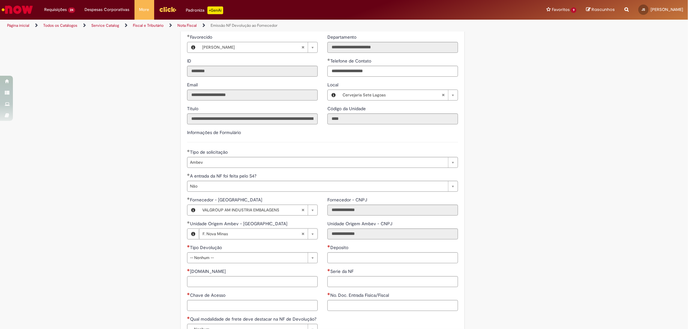
click at [141, 225] on div "LupiAssist +GenAI Digite a sua dúvida ou escolha uma opção a seguir ****** Oi, …" at bounding box center [344, 138] width 688 height 857
type input "********"
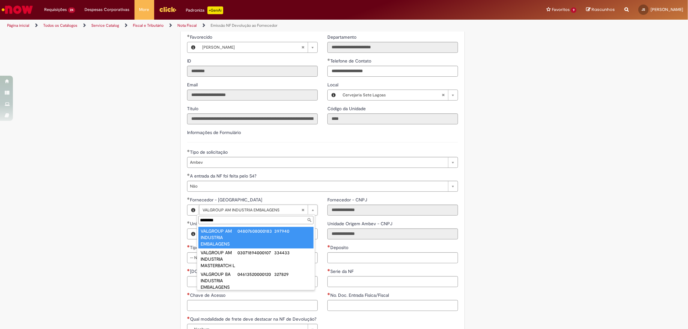
type input "**********"
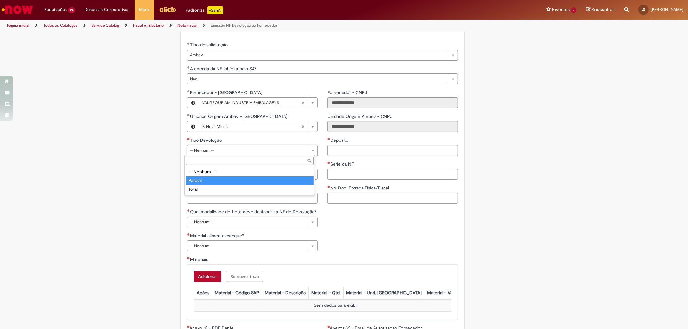
type input "*******"
select select "*******"
click at [347, 154] on input "Deposito" at bounding box center [393, 150] width 131 height 11
type input "*"
type input "****"
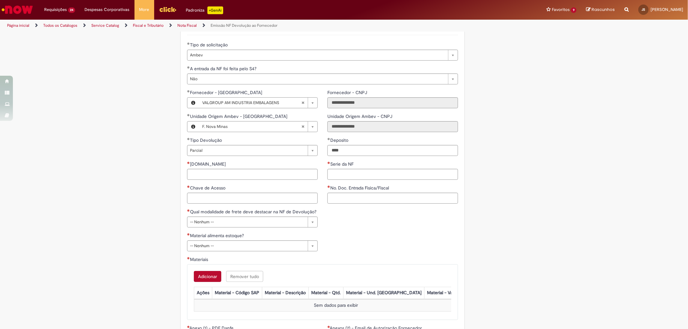
click at [295, 182] on div "**********" at bounding box center [252, 161] width 140 height 96
click at [296, 178] on input "[DOMAIN_NAME]" at bounding box center [252, 174] width 131 height 11
type input "*********"
click at [355, 174] on input "Serie da NF" at bounding box center [393, 174] width 131 height 11
type input "***"
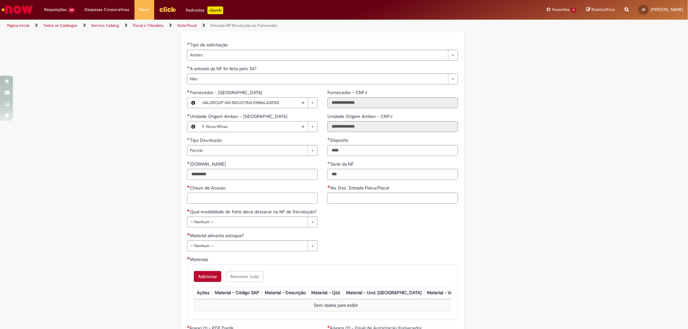
click at [270, 202] on input "Chave de Acesso" at bounding box center [252, 198] width 131 height 11
click at [260, 198] on input "Chave de Acesso" at bounding box center [252, 198] width 131 height 11
paste input "**********"
type input "**********"
click at [381, 199] on input "No. Doc. Entrada Fisica/Fiscal" at bounding box center [393, 198] width 131 height 11
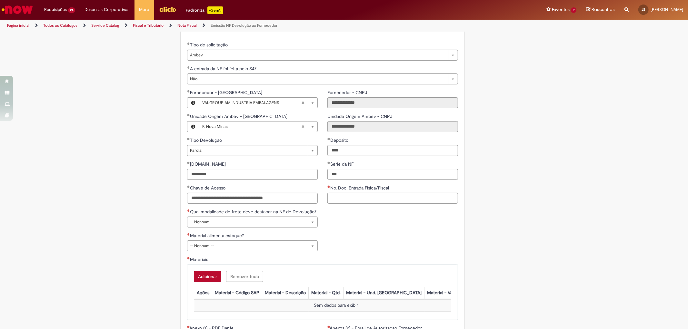
paste input "**********"
type input "**********"
click at [372, 214] on div "**********" at bounding box center [322, 233] width 281 height 48
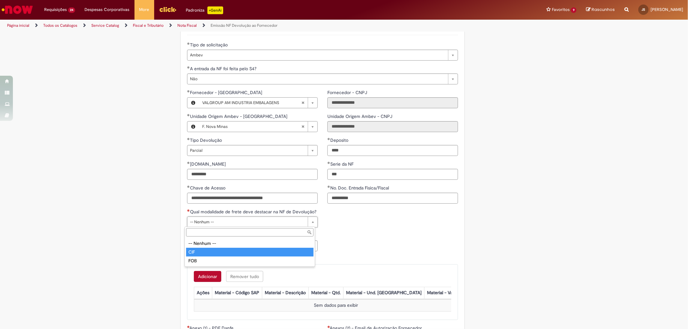
type input "***"
select select "***"
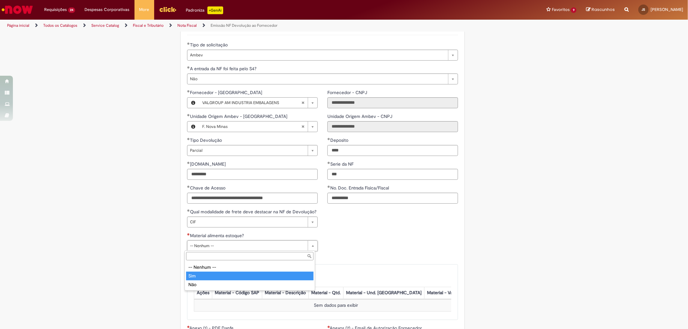
type input "***"
select select "**********"
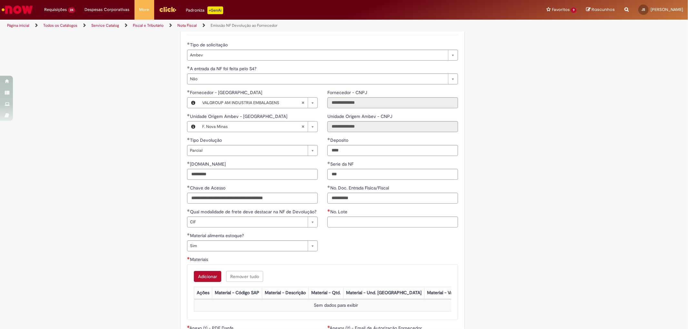
click at [336, 255] on div "**********" at bounding box center [322, 233] width 281 height 48
click at [365, 224] on input "No. Lote" at bounding box center [393, 222] width 131 height 11
paste input "**********"
type input "**********"
click at [363, 246] on div "**********" at bounding box center [322, 233] width 281 height 48
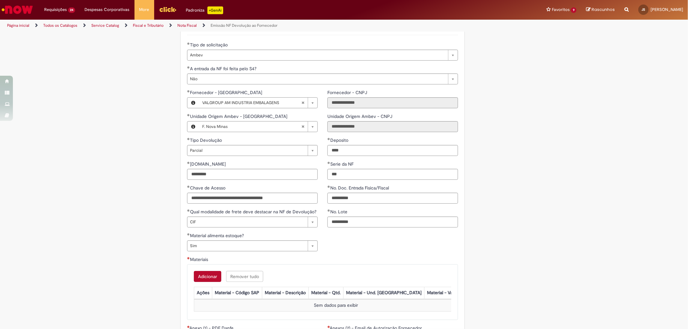
click at [212, 275] on button "Adicionar" at bounding box center [207, 276] width 27 height 11
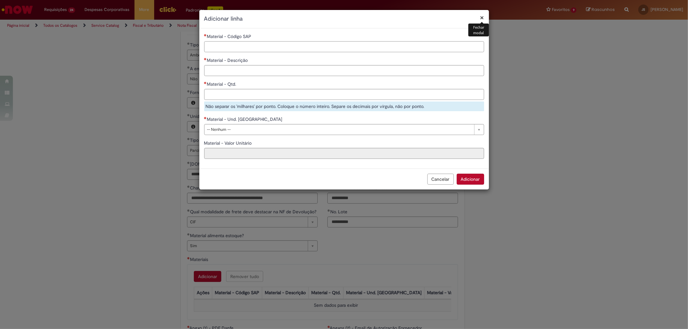
click at [239, 44] on input "Material - Código SAP" at bounding box center [344, 46] width 280 height 11
paste input "********"
type input "********"
click at [232, 67] on input "Material - Descrição" at bounding box center [344, 70] width 280 height 11
paste input "**********"
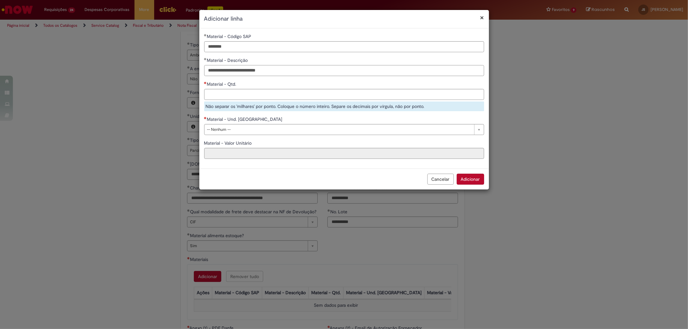
type input "**********"
click at [242, 99] on input "Material - Qtd." at bounding box center [344, 94] width 280 height 11
paste input "*******"
type input "*******"
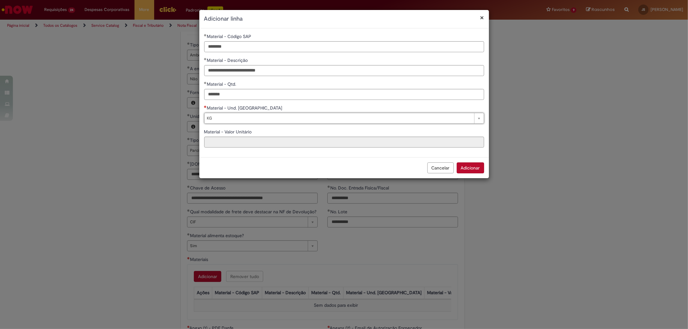
type input "**"
select select "**"
click at [470, 176] on div "Cancelar Adicionar" at bounding box center [344, 167] width 290 height 21
click at [470, 171] on button "Adicionar" at bounding box center [470, 168] width 27 height 11
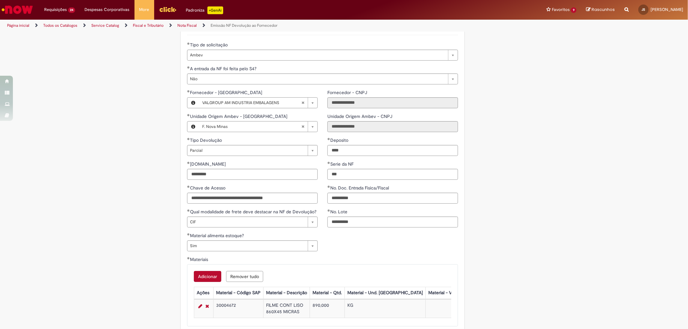
scroll to position [538, 0]
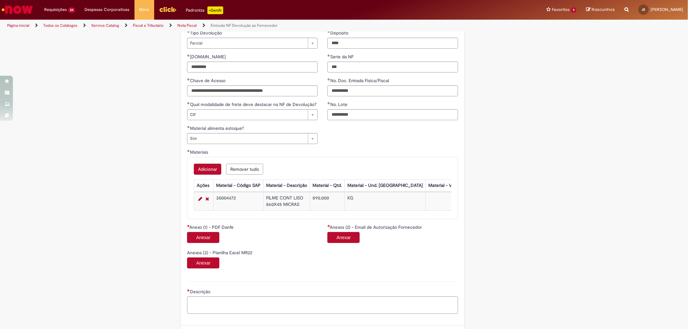
click at [212, 229] on span "Anexo (1) - PDF Danfe" at bounding box center [211, 228] width 45 height 6
click at [212, 233] on button "Anexar" at bounding box center [203, 237] width 32 height 11
click at [350, 237] on button "Anexar" at bounding box center [344, 237] width 32 height 11
click at [213, 301] on button "Anexar" at bounding box center [203, 303] width 32 height 11
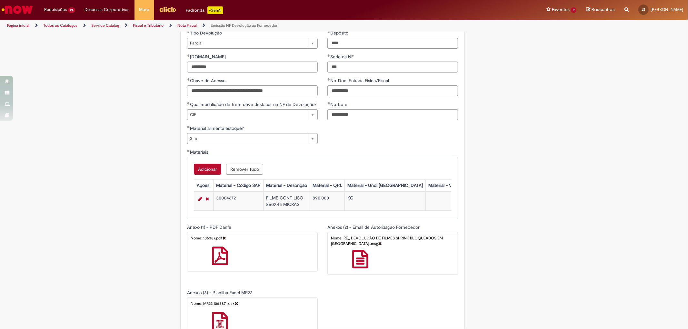
scroll to position [609, 0]
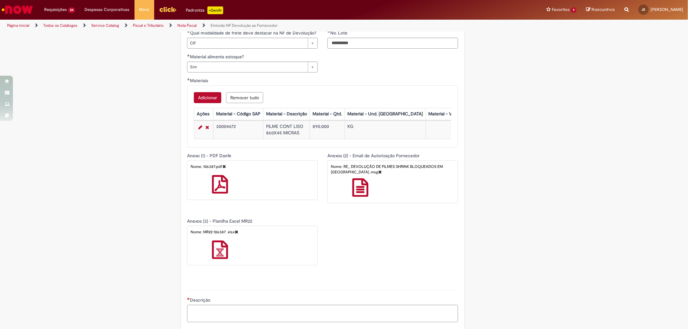
click at [234, 235] on div "Nome: MR22 106387 .xlsx" at bounding box center [252, 234] width 127 height 8
click at [235, 233] on link at bounding box center [237, 232] width 4 height 4
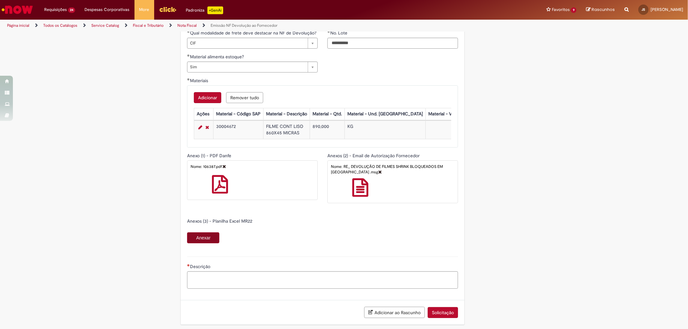
click at [217, 237] on button "Anexar" at bounding box center [203, 238] width 32 height 11
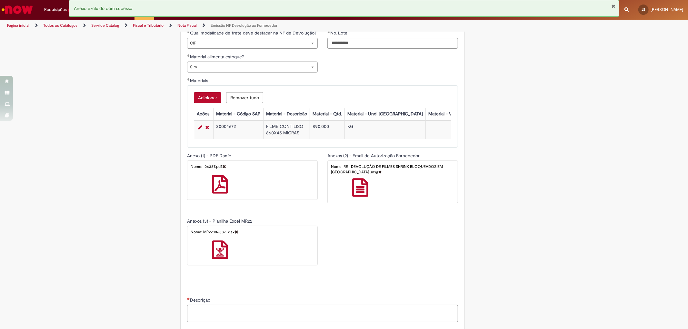
click at [237, 311] on textarea "Descrição" at bounding box center [322, 313] width 271 height 17
type textarea "**********"
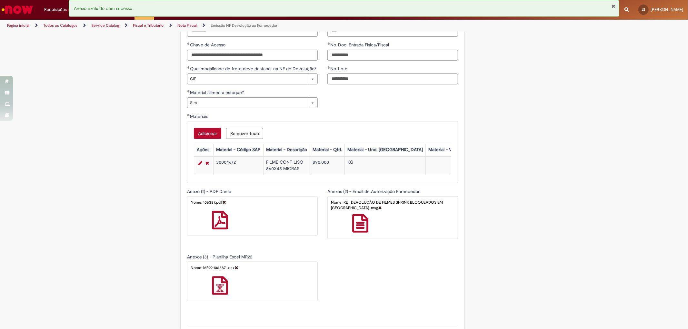
scroll to position [647, 0]
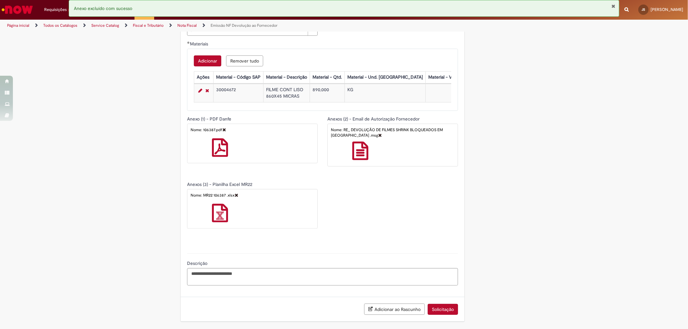
click at [383, 128] on div "Nome: RE_ DEVOLUÇÃO DE FILMES SHRINK BLOQUEADOS EM [GEOGRAPHIC_DATA] .msg" at bounding box center [392, 132] width 127 height 11
click at [437, 310] on button "Solicitação" at bounding box center [443, 309] width 30 height 11
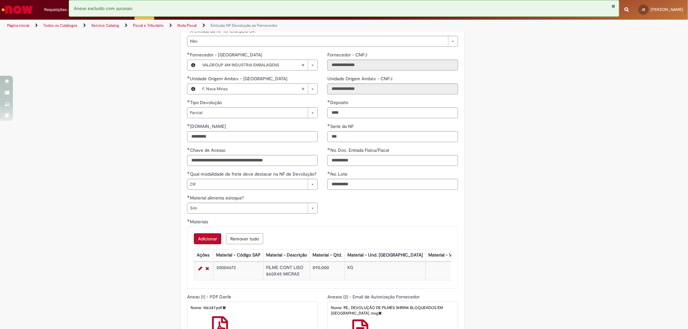
scroll to position [432, 0]
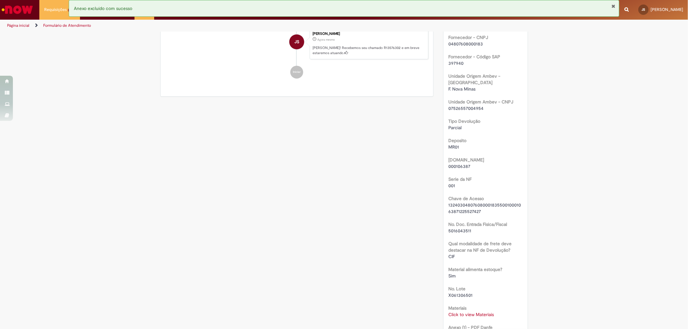
scroll to position [358, 0]
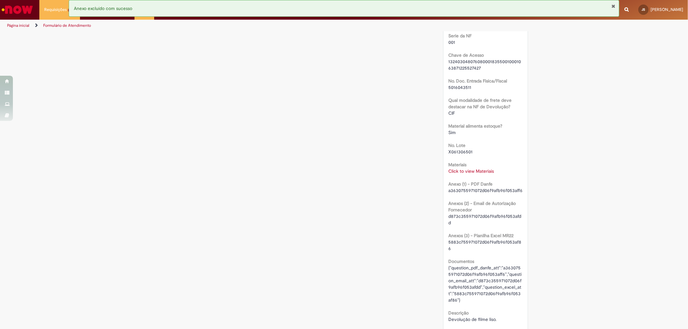
click at [483, 168] on div "Click to view Materiais Click to view Materiais" at bounding box center [486, 171] width 75 height 6
click at [486, 168] on link "Click to view Materiais" at bounding box center [471, 171] width 45 height 6
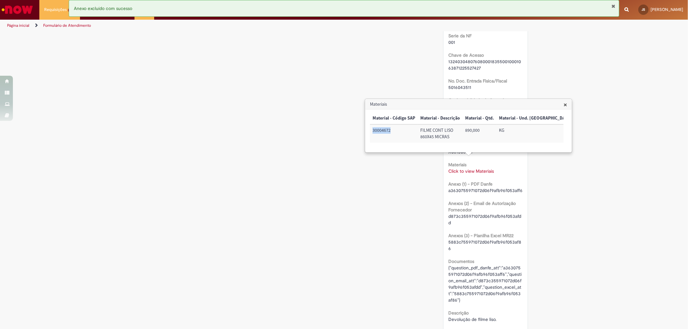
drag, startPoint x: 395, startPoint y: 128, endPoint x: 372, endPoint y: 130, distance: 22.6
click at [372, 130] on td "30004672" at bounding box center [394, 134] width 48 height 18
drag, startPoint x: 410, startPoint y: 87, endPoint x: 412, endPoint y: 80, distance: 7.3
click at [411, 80] on div "Verificar Código de Barras Aguardando Aprovação Aguardando atendimento Tarefa: …" at bounding box center [345, 73] width 378 height 799
drag, startPoint x: 391, startPoint y: 130, endPoint x: 369, endPoint y: 130, distance: 21.3
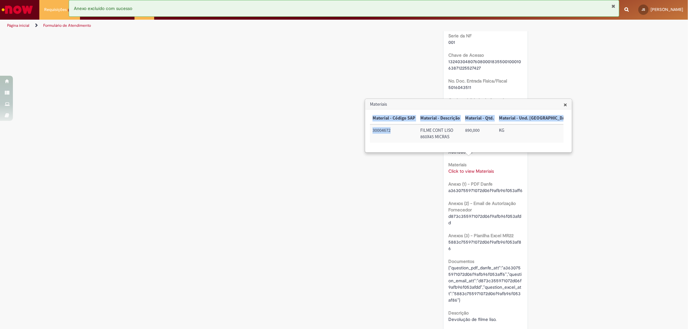
click at [369, 130] on div "× Material - Código SAP Material - Descrição Material - Qtd. Material - Und. Me…" at bounding box center [469, 131] width 206 height 43
click at [396, 131] on td "30004672" at bounding box center [394, 134] width 48 height 18
click at [386, 131] on td "30004672" at bounding box center [394, 134] width 48 height 18
click at [388, 202] on div "Verificar Código de Barras Aguardando Aprovação Aguardando atendimento Tarefa: …" at bounding box center [345, 73] width 378 height 799
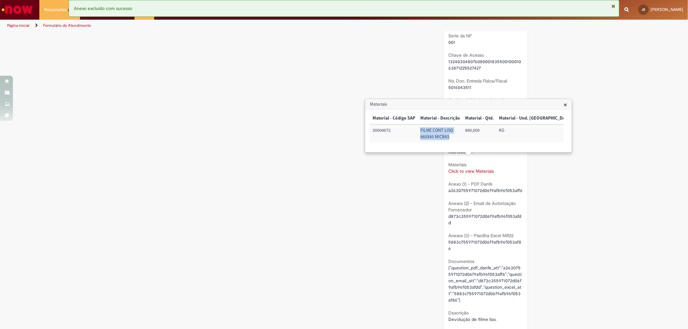
drag, startPoint x: 446, startPoint y: 137, endPoint x: 416, endPoint y: 131, distance: 30.4
click at [416, 131] on tr "30004672 FILME CONT LISO 860X45 MICRAS 890,000 KG" at bounding box center [498, 134] width 257 height 18
click at [583, 47] on div "Verificar Código de Barras Aguardando Aprovação Aguardando atendimento Tarefa: …" at bounding box center [344, 73] width 688 height 799
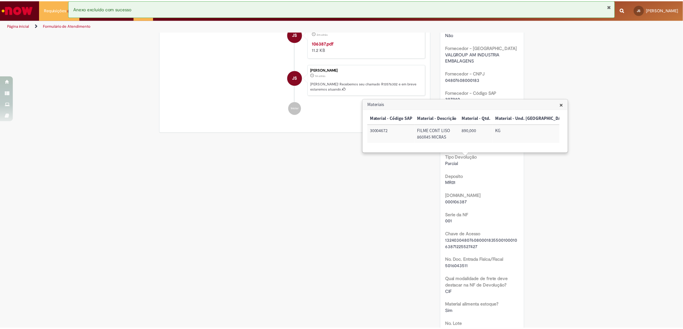
scroll to position [0, 0]
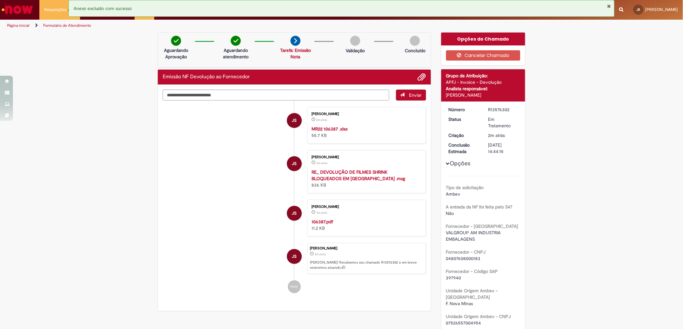
click at [500, 112] on div "R13576302" at bounding box center [503, 109] width 30 height 6
click at [500, 111] on div "R13576302" at bounding box center [503, 109] width 30 height 6
